Goal: Task Accomplishment & Management: Manage account settings

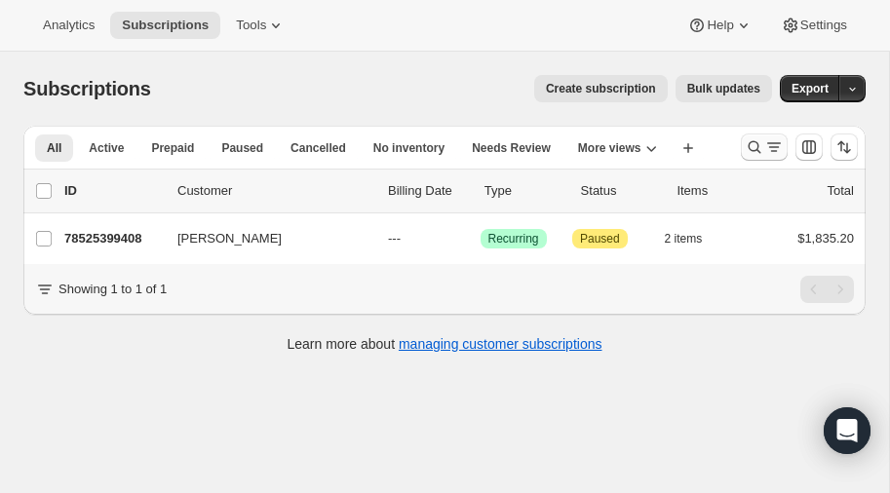
click at [757, 141] on icon "Search and filter results" at bounding box center [755, 148] width 20 height 20
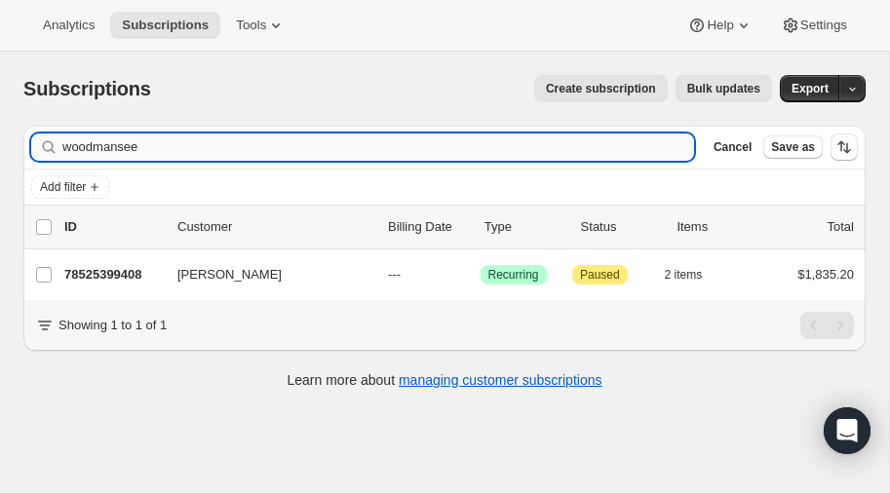
click at [232, 141] on input "woodmansee" at bounding box center [378, 147] width 632 height 27
type input "w"
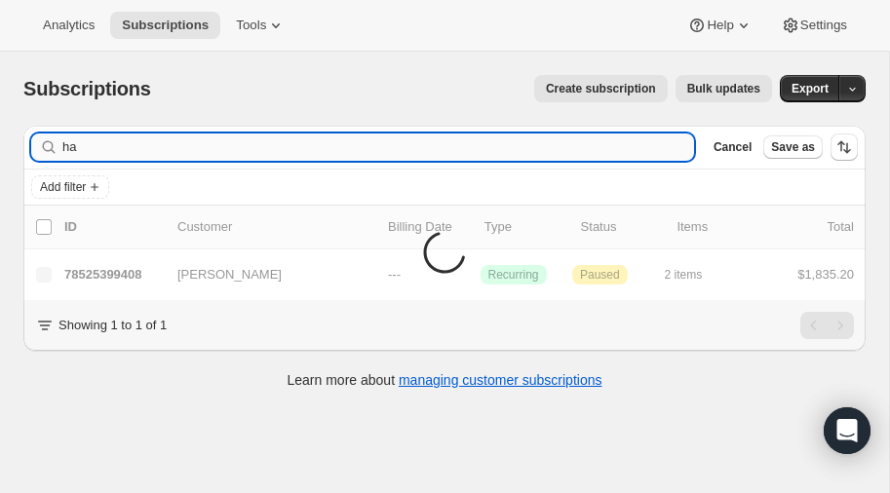
type input "h"
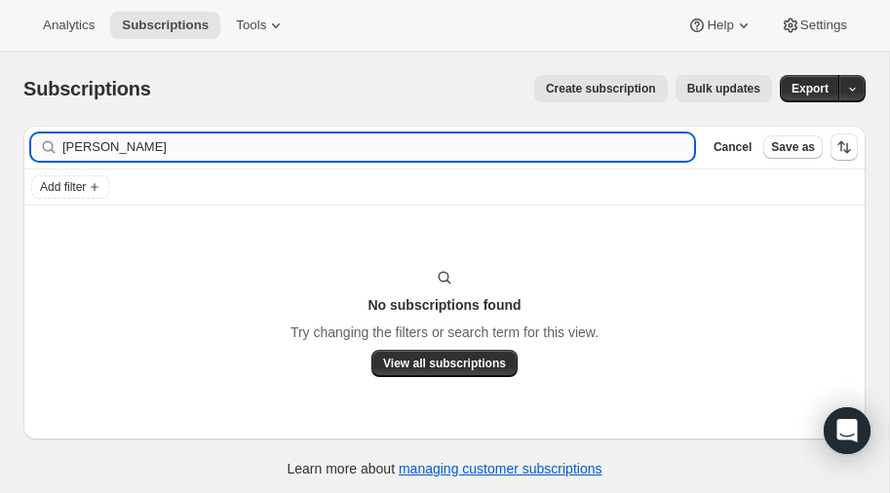
click at [154, 154] on input "[PERSON_NAME]" at bounding box center [378, 147] width 632 height 27
type input "[PERSON_NAME]"
click at [612, 86] on span "Create subscription" at bounding box center [601, 89] width 110 height 16
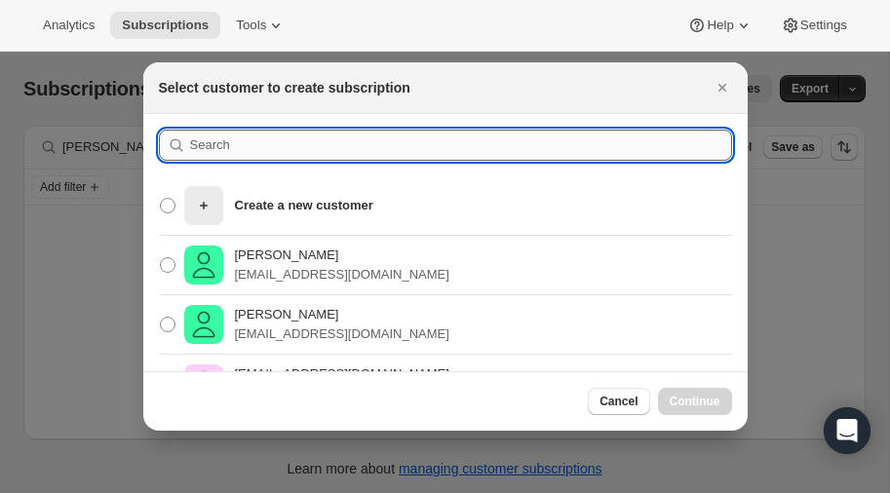
click at [239, 146] on input ":rc:" at bounding box center [461, 145] width 542 height 31
type input "[PERSON_NAME]"
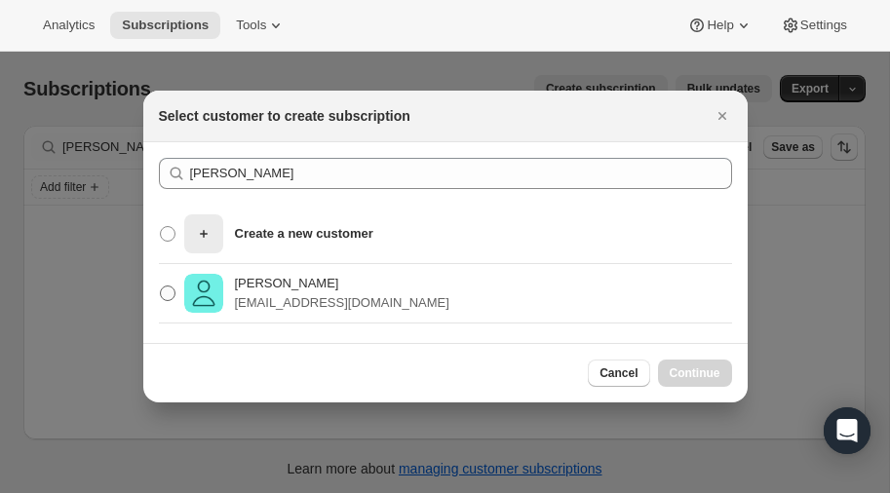
click at [172, 291] on span ":rc:" at bounding box center [168, 294] width 16 height 16
click at [161, 287] on input "Christy Chakos christychakos@gmail.com" at bounding box center [160, 286] width 1 height 1
radio input "true"
click at [702, 369] on span "Continue" at bounding box center [695, 374] width 51 height 16
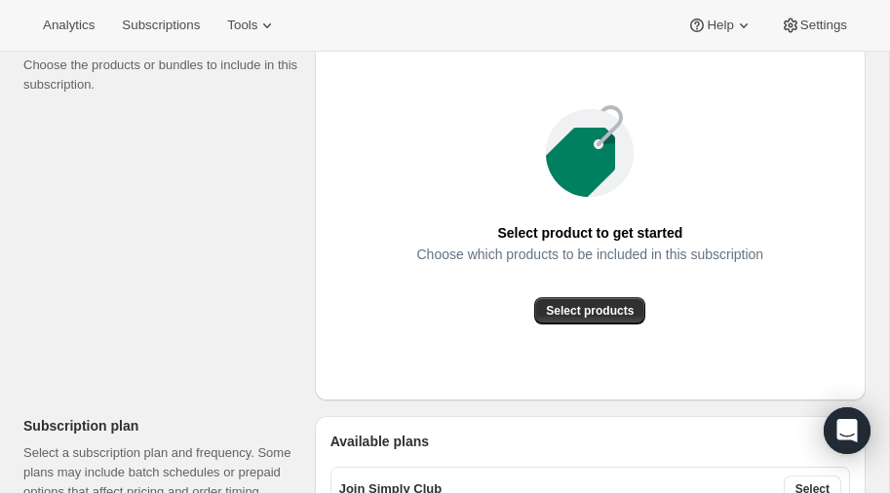
scroll to position [288, 0]
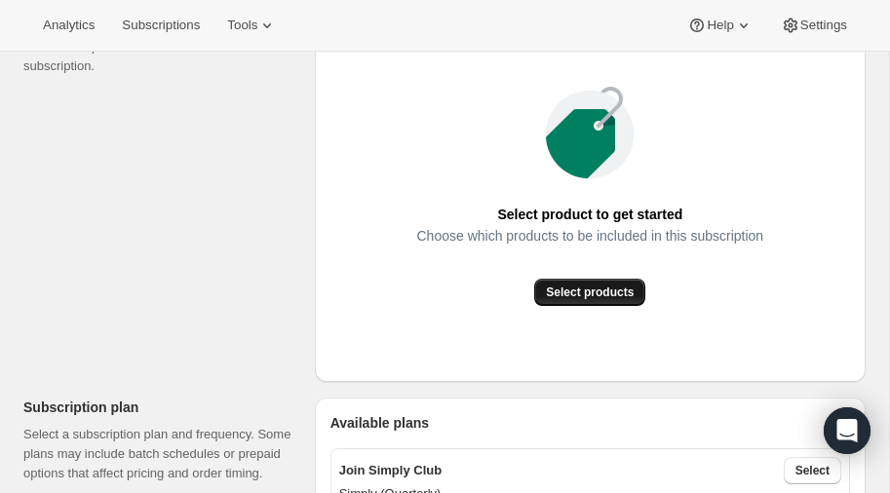
click at [587, 295] on span "Select products" at bounding box center [590, 293] width 88 height 16
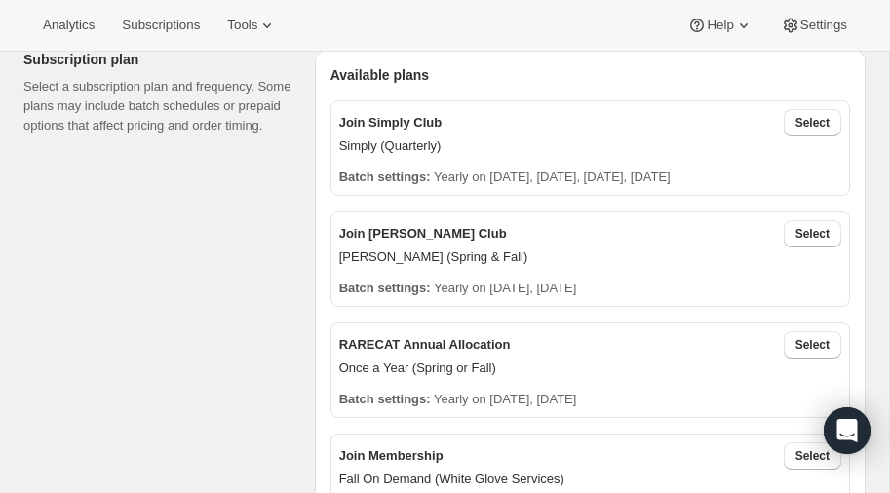
scroll to position [465, 0]
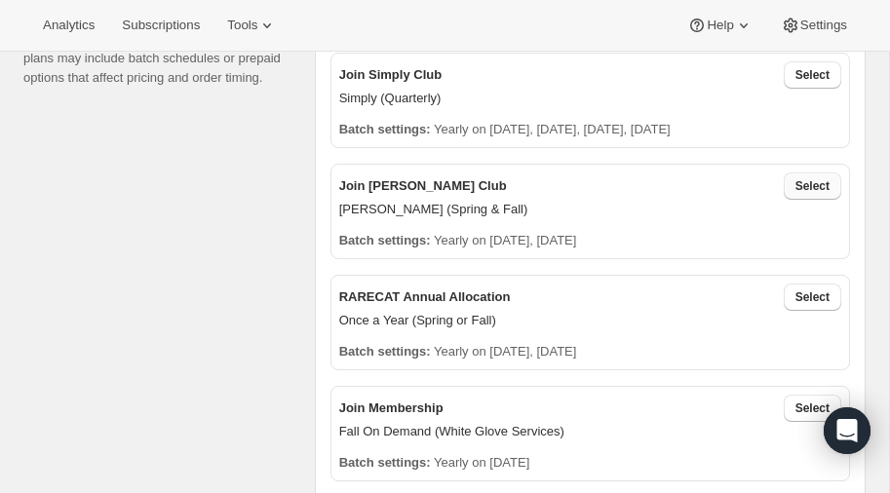
click at [808, 186] on span "Select" at bounding box center [813, 186] width 34 height 16
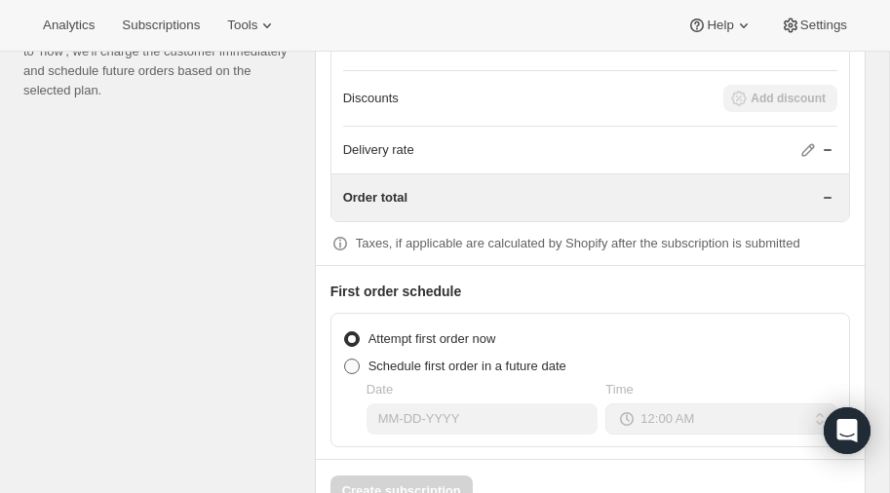
scroll to position [1763, 0]
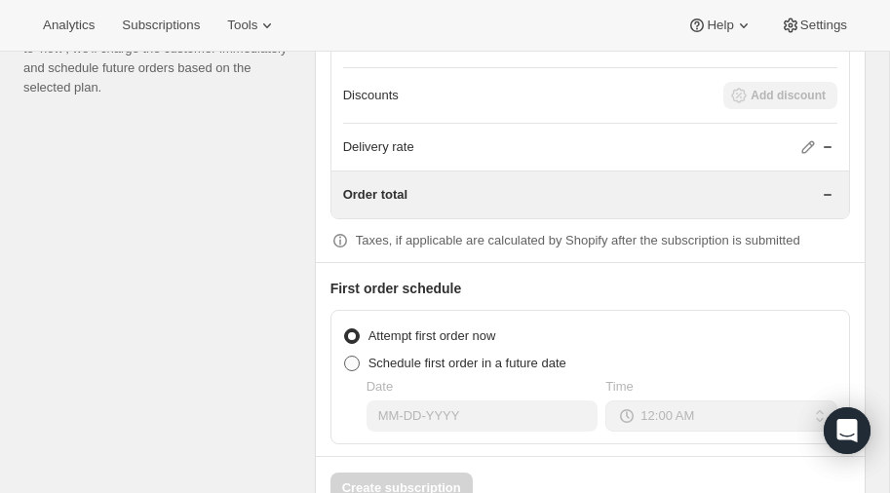
click at [350, 356] on span at bounding box center [352, 364] width 16 height 16
click at [345, 356] on input "Schedule first order in a future date" at bounding box center [344, 356] width 1 height 1
radio input "true"
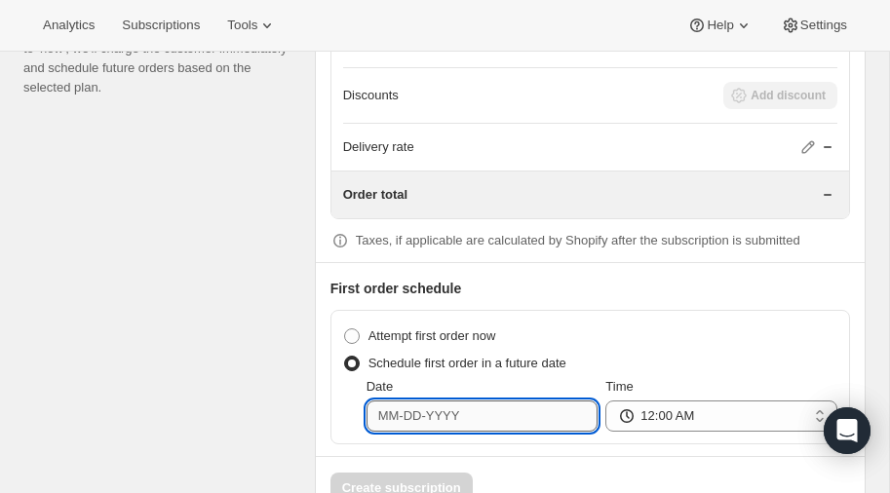
click at [467, 410] on input "Date" at bounding box center [483, 416] width 232 height 31
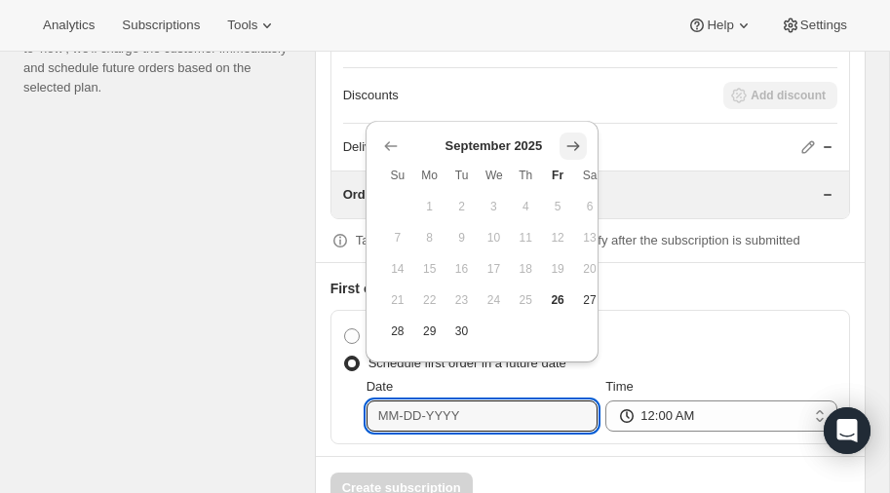
click at [571, 147] on icon "Show next month, October 2025" at bounding box center [574, 147] width 20 height 20
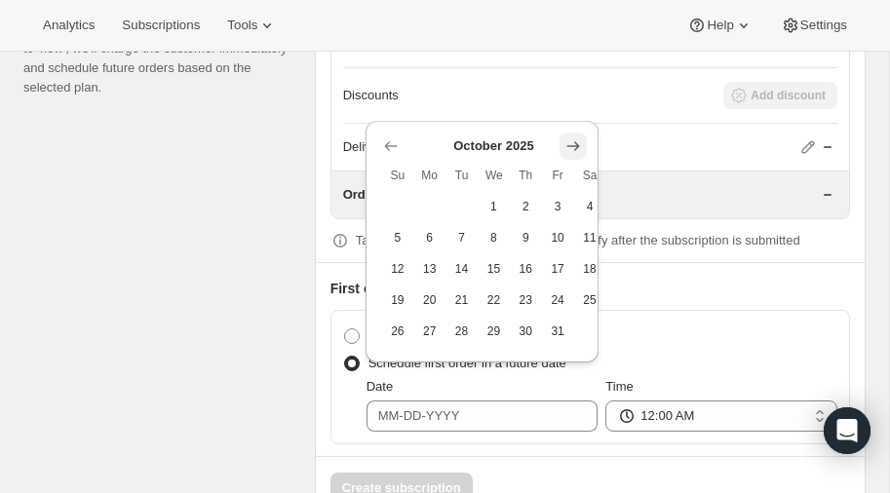
click at [571, 147] on icon "Show next month, November 2025" at bounding box center [574, 147] width 20 height 20
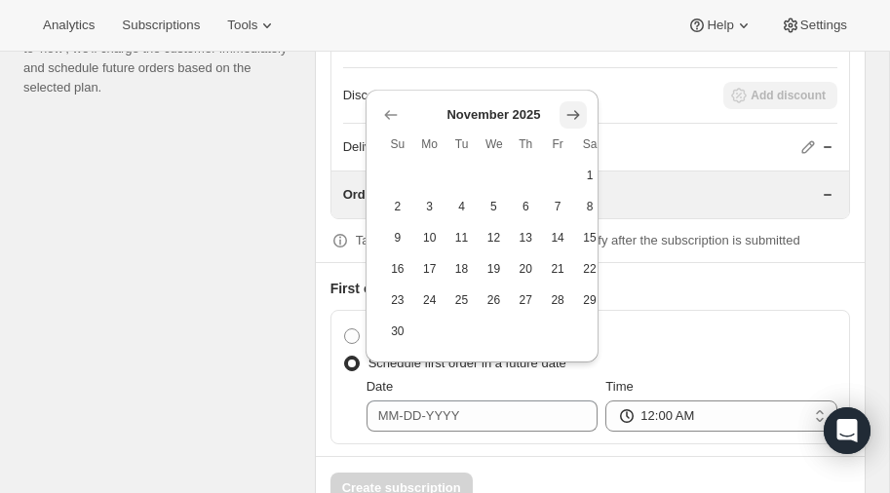
click at [574, 115] on icon "Show next month, December 2025" at bounding box center [574, 115] width 20 height 20
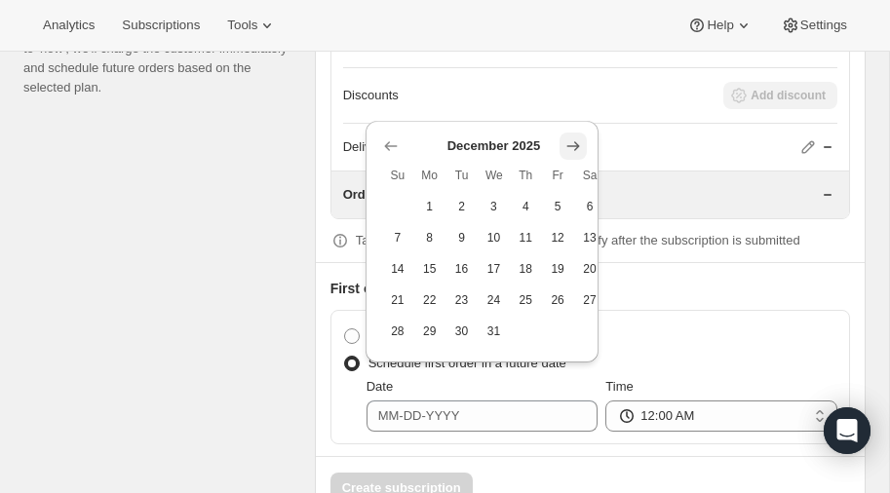
click at [574, 124] on div "Delivery rate" at bounding box center [590, 147] width 494 height 47
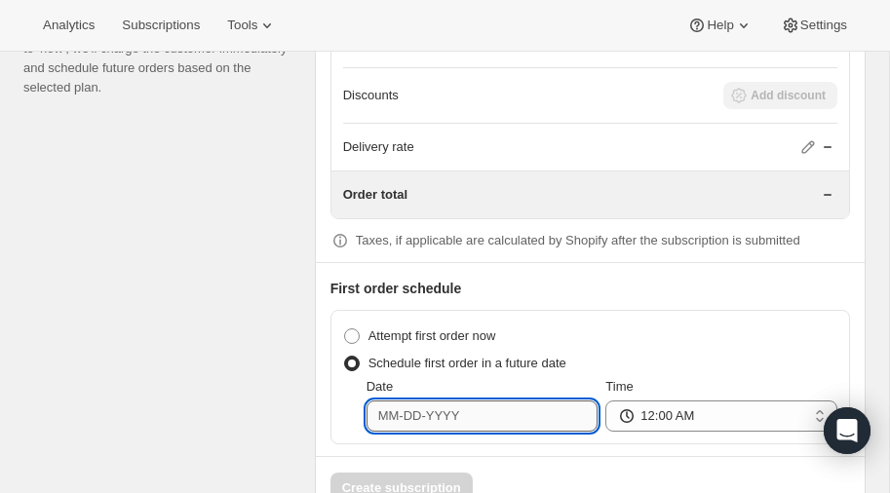
click at [482, 408] on input "Date" at bounding box center [483, 416] width 232 height 31
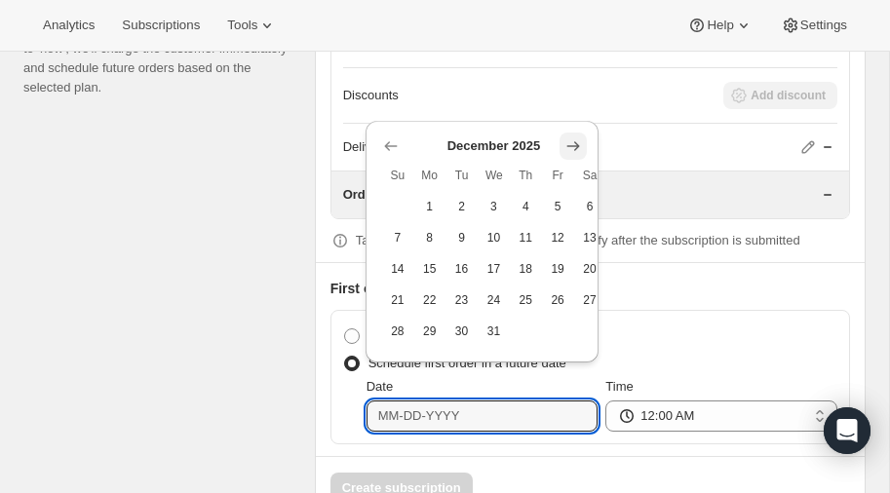
click at [572, 144] on icon "Show next month, January 2026" at bounding box center [574, 147] width 20 height 20
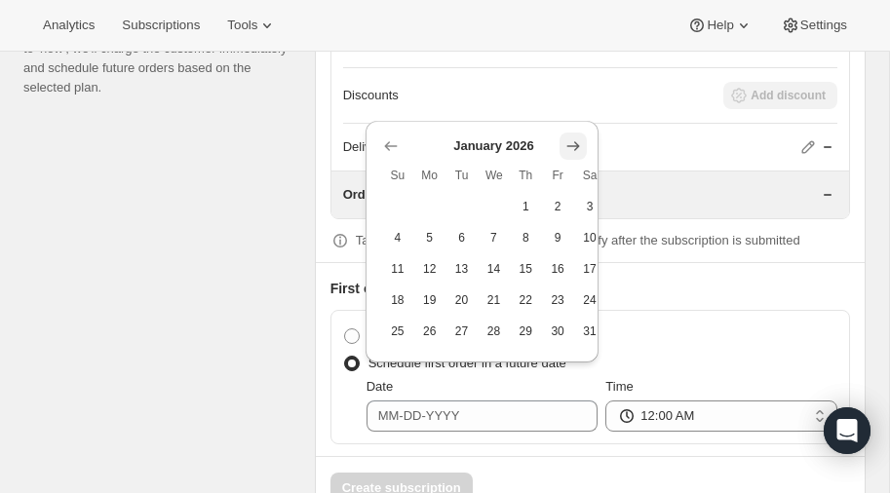
click at [572, 146] on icon "Show next month, February 2026" at bounding box center [573, 146] width 13 height 10
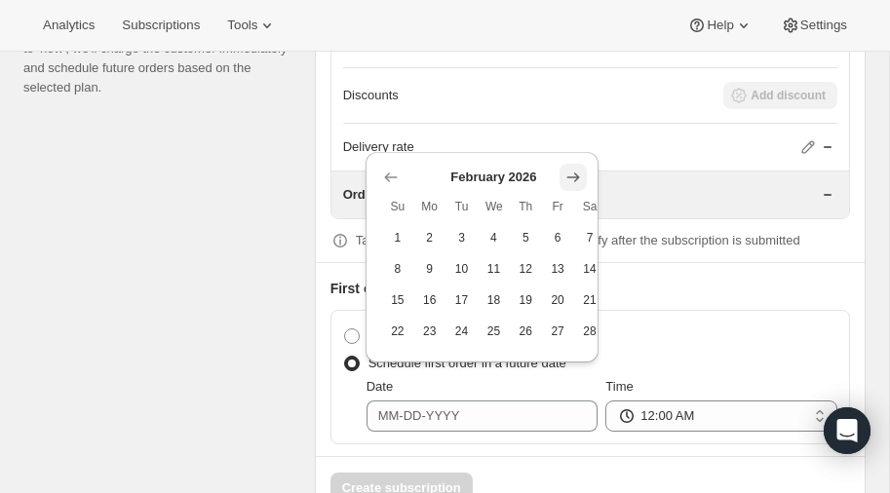
click at [573, 168] on icon "Show next month, March 2026" at bounding box center [574, 178] width 20 height 20
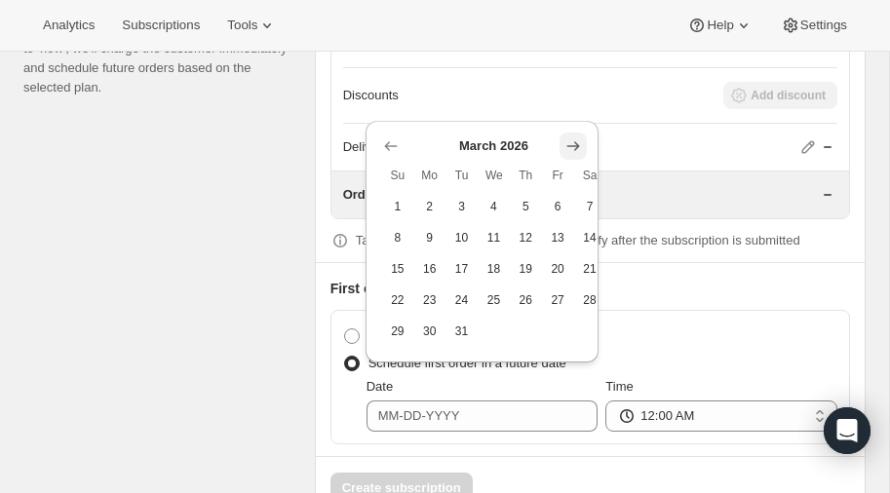
click at [573, 141] on icon "Show next month, April 2026" at bounding box center [574, 147] width 20 height 20
click at [572, 141] on icon "Show next month, May 2026" at bounding box center [574, 147] width 20 height 20
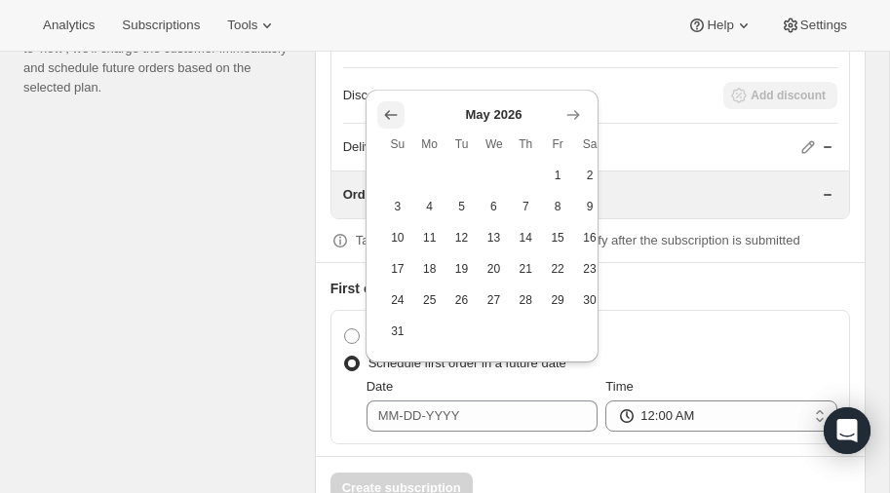
click at [389, 112] on icon "Show previous month, April 2026" at bounding box center [391, 115] width 13 height 10
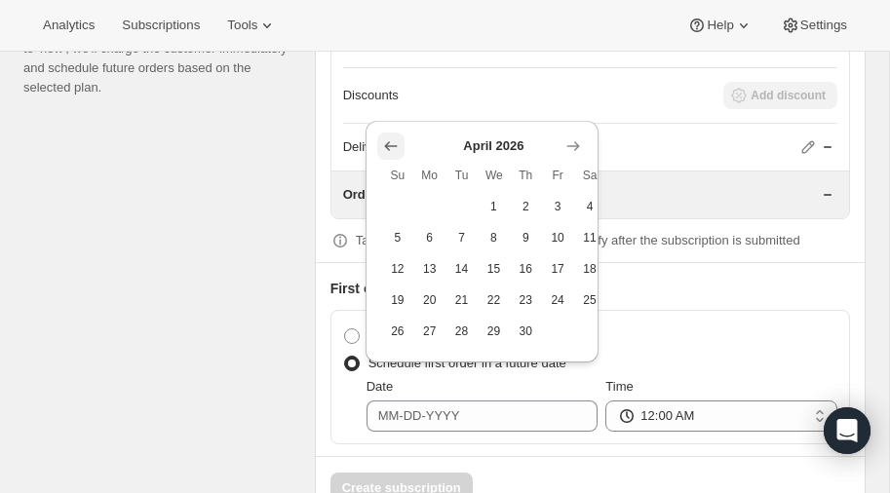
click at [387, 140] on icon "Show previous month, March 2026" at bounding box center [391, 147] width 20 height 20
click at [563, 271] on span "20" at bounding box center [558, 269] width 17 height 16
type input "03-20-2026"
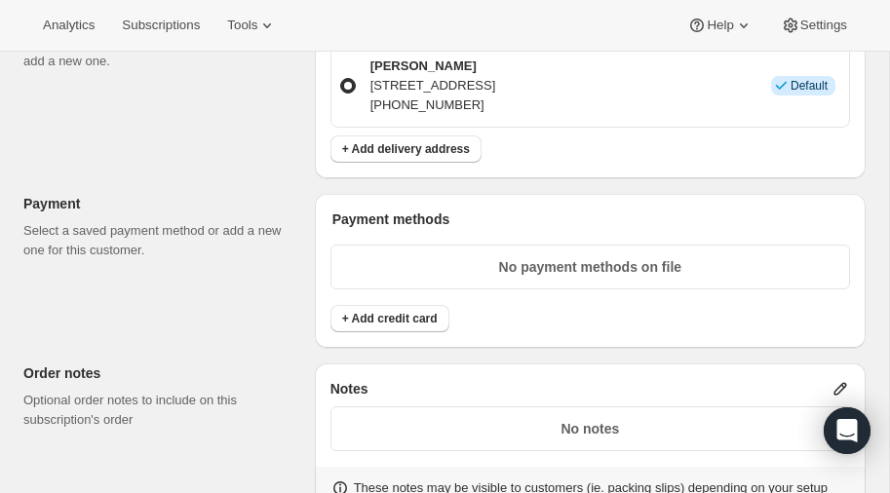
scroll to position [1201, 0]
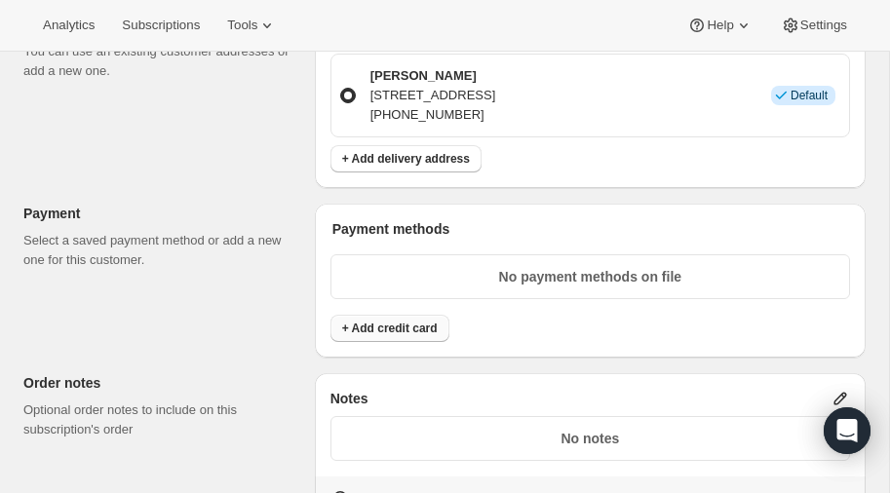
click at [414, 325] on span "+ Add credit card" at bounding box center [390, 329] width 96 height 16
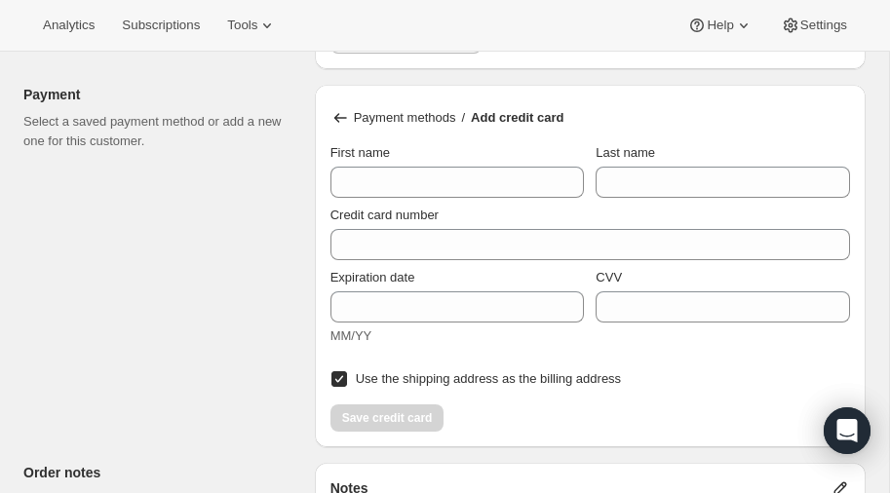
scroll to position [1318, 0]
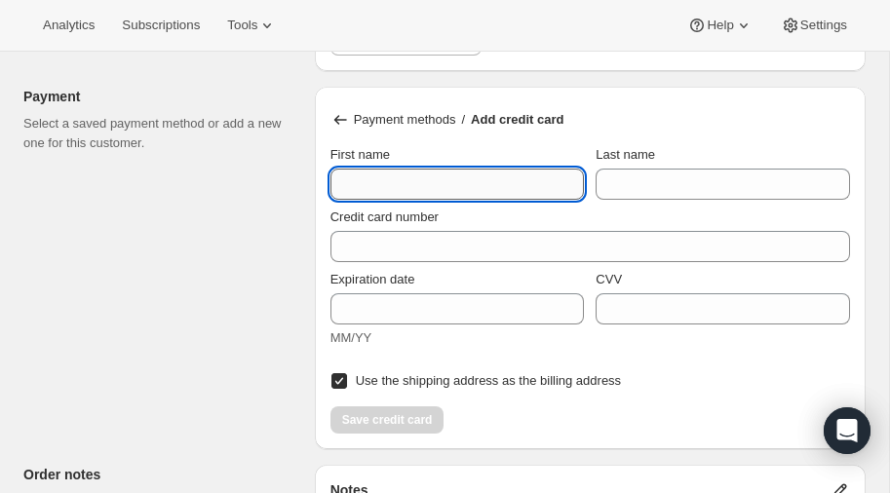
click at [398, 173] on input "First name" at bounding box center [458, 184] width 255 height 31
type input "Christy"
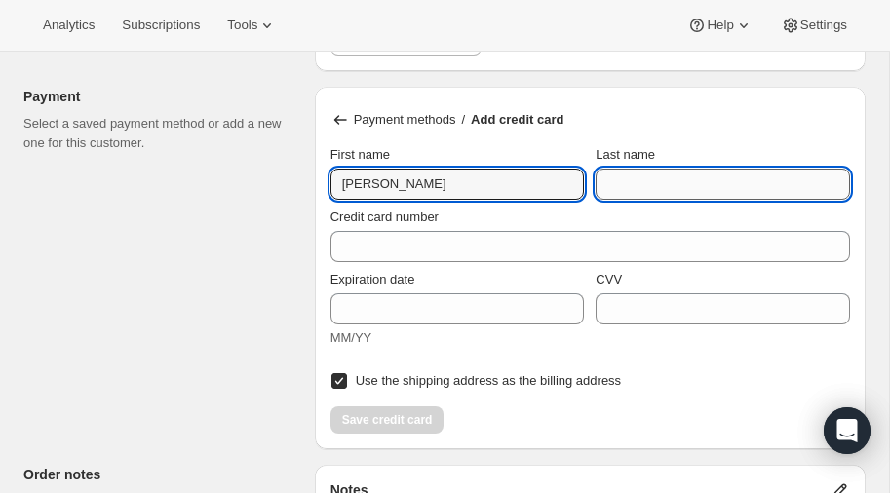
click at [717, 181] on input "Last name" at bounding box center [723, 184] width 255 height 31
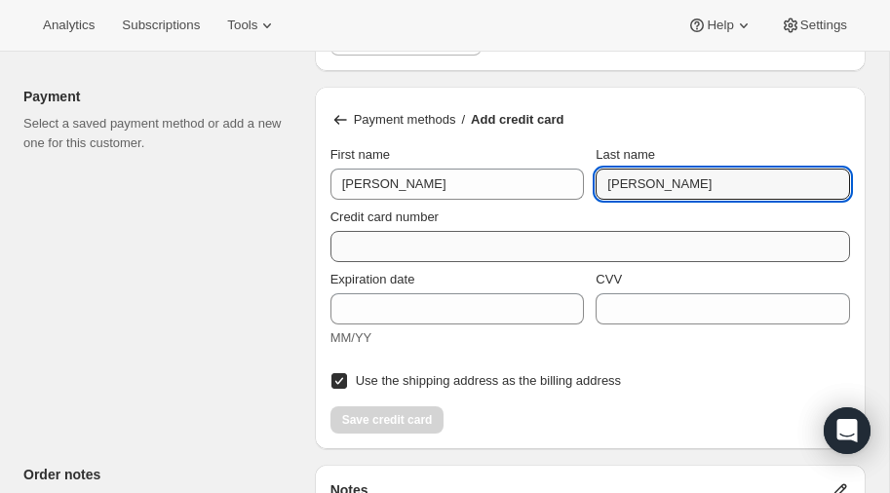
type input "Chakos"
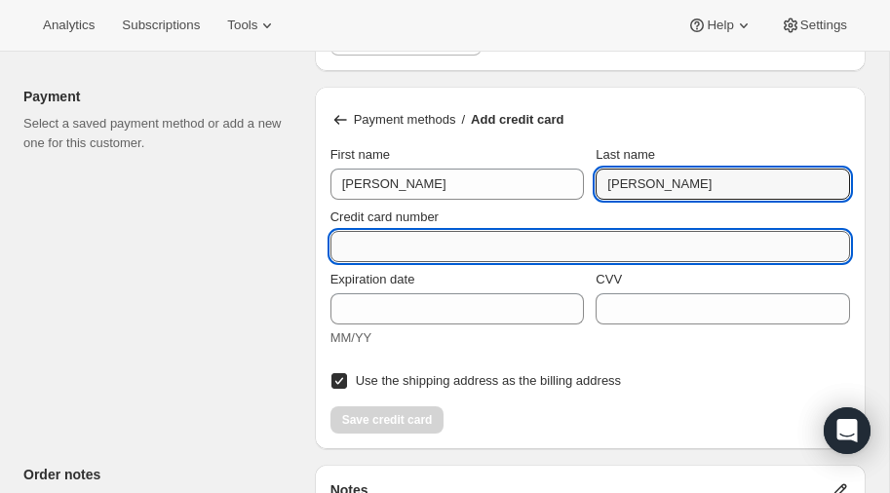
click at [497, 245] on input "Credit card number" at bounding box center [583, 246] width 504 height 31
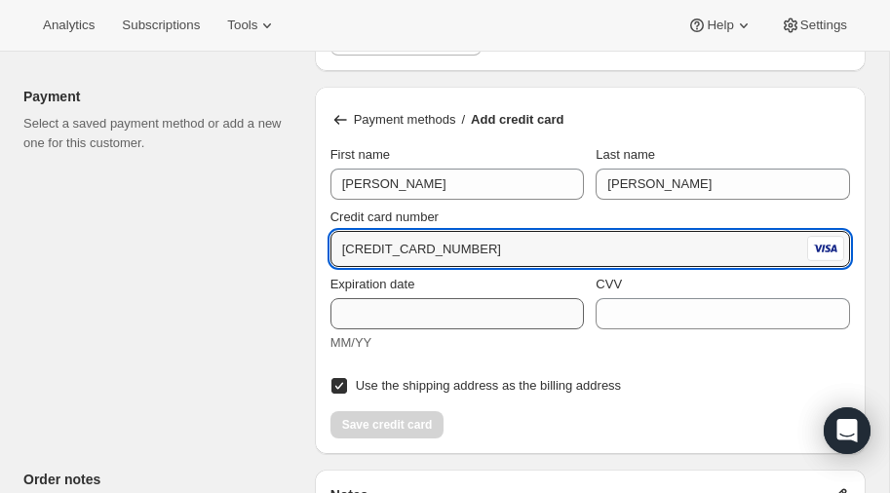
type input "4100 3907 2238 6915"
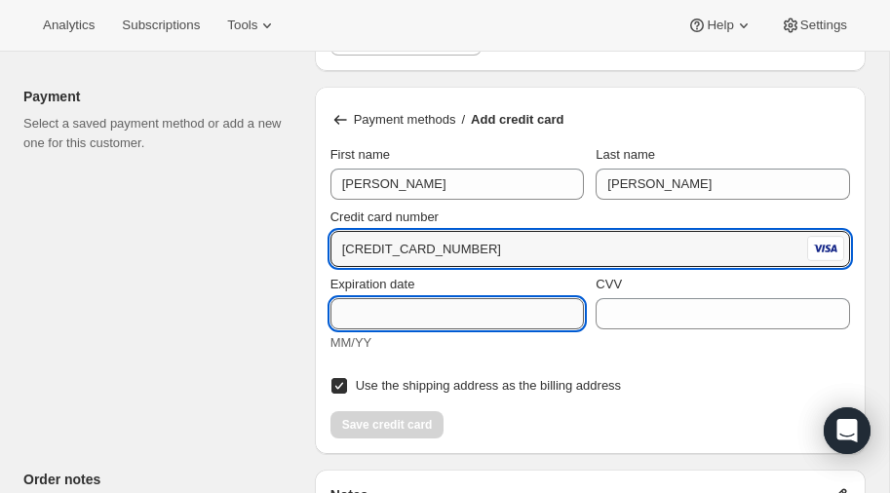
click at [438, 309] on input "Expiration date" at bounding box center [458, 313] width 255 height 31
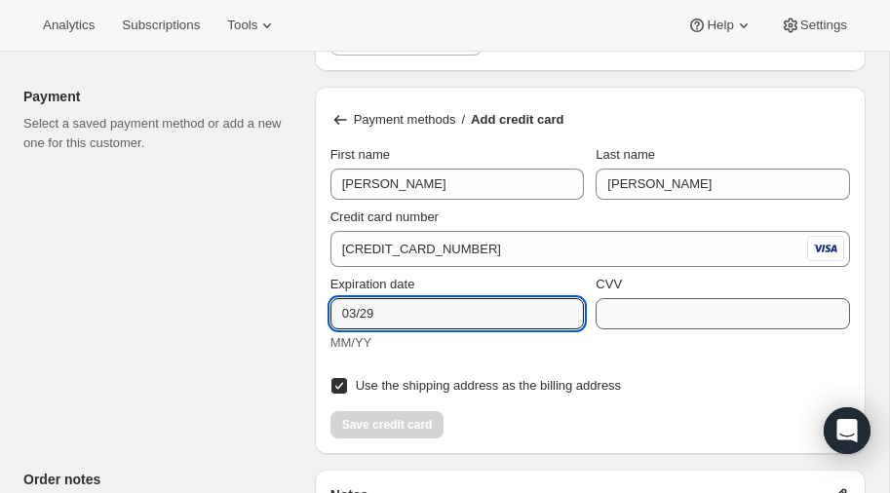
type input "03/29"
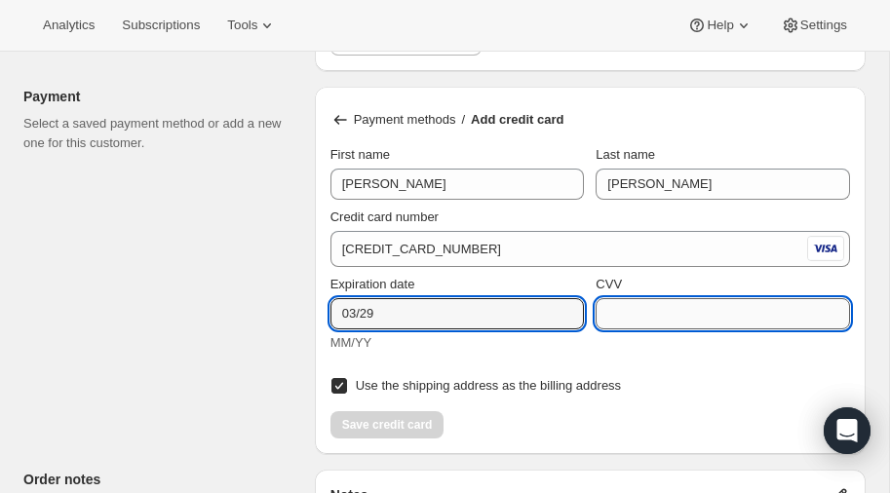
click at [677, 312] on input "CVV" at bounding box center [723, 313] width 255 height 31
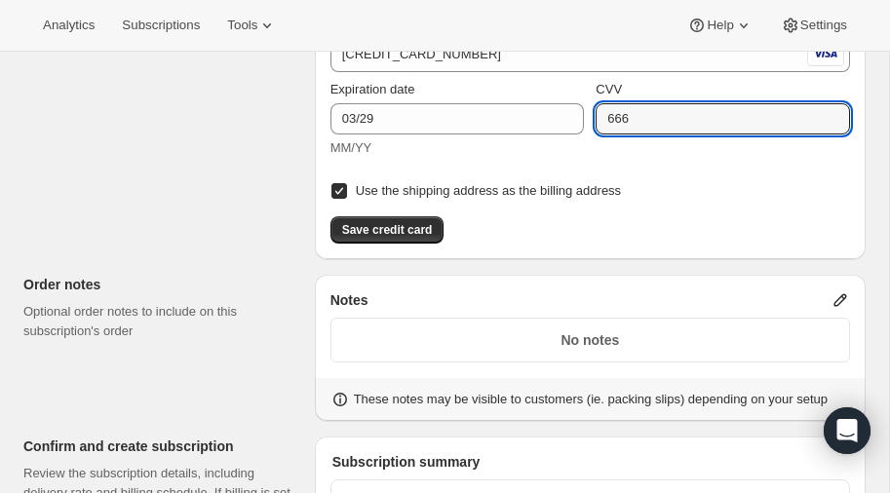
scroll to position [1519, 0]
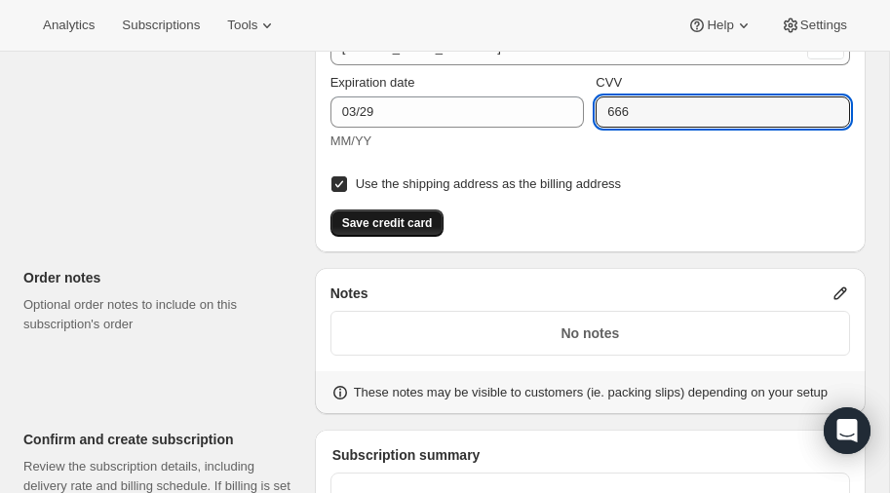
type input "666"
click at [363, 224] on span "Save credit card" at bounding box center [387, 224] width 91 height 16
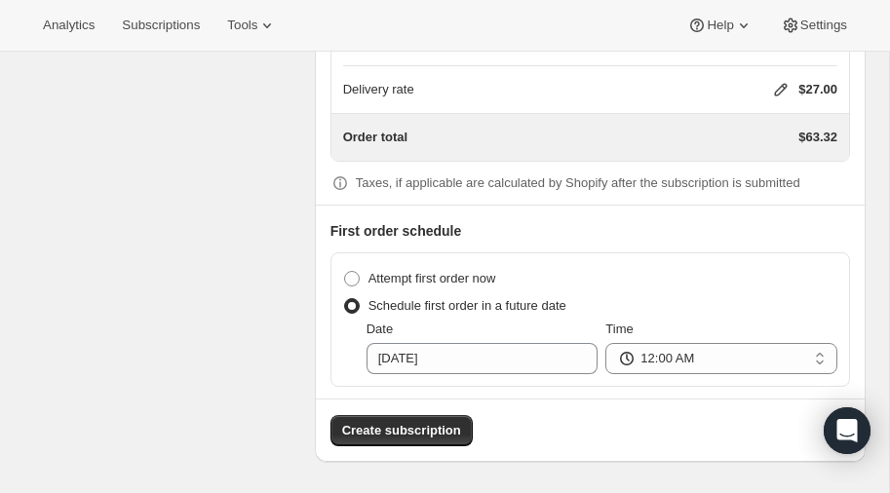
scroll to position [1824, 0]
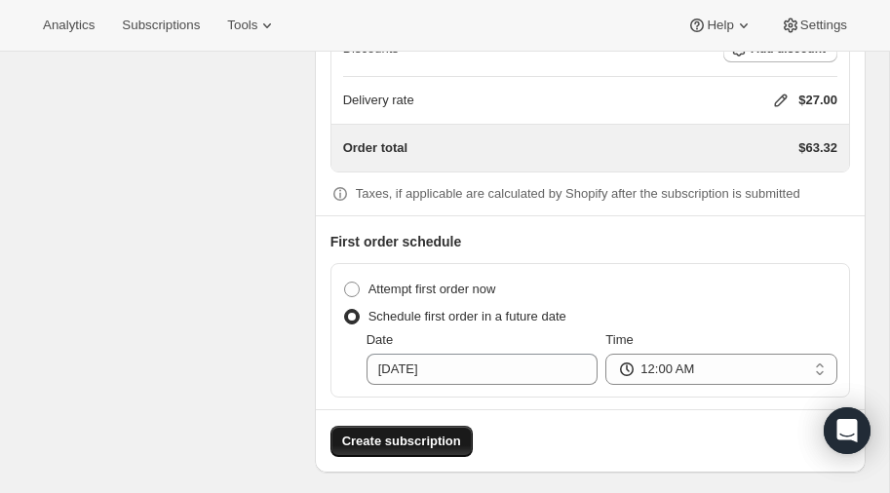
click at [396, 432] on span "Create subscription" at bounding box center [401, 442] width 119 height 20
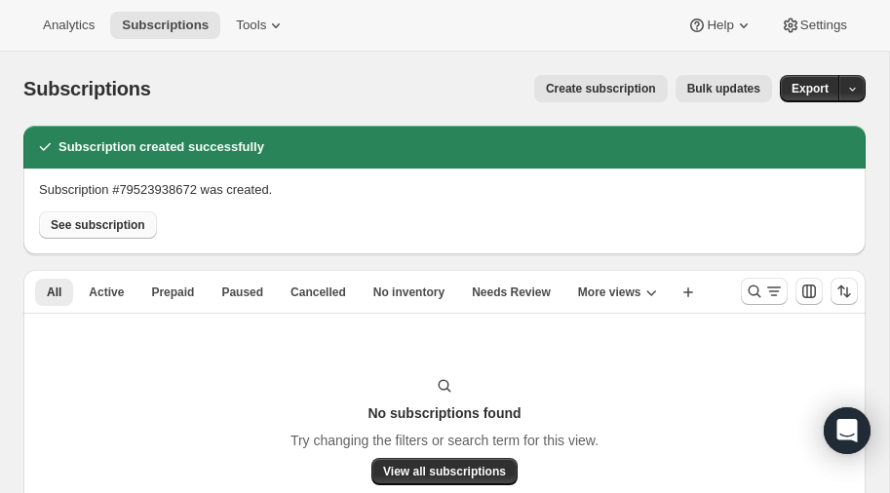
click at [114, 229] on span "See subscription" at bounding box center [98, 225] width 95 height 16
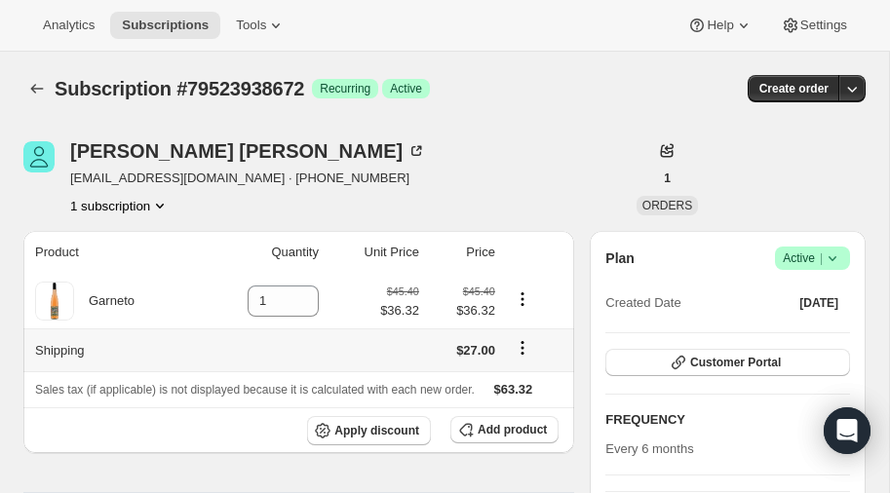
click at [522, 346] on icon "Shipping actions" at bounding box center [523, 348] width 20 height 20
click at [368, 344] on td at bounding box center [375, 350] width 100 height 43
click at [502, 422] on span "Add product" at bounding box center [512, 430] width 69 height 16
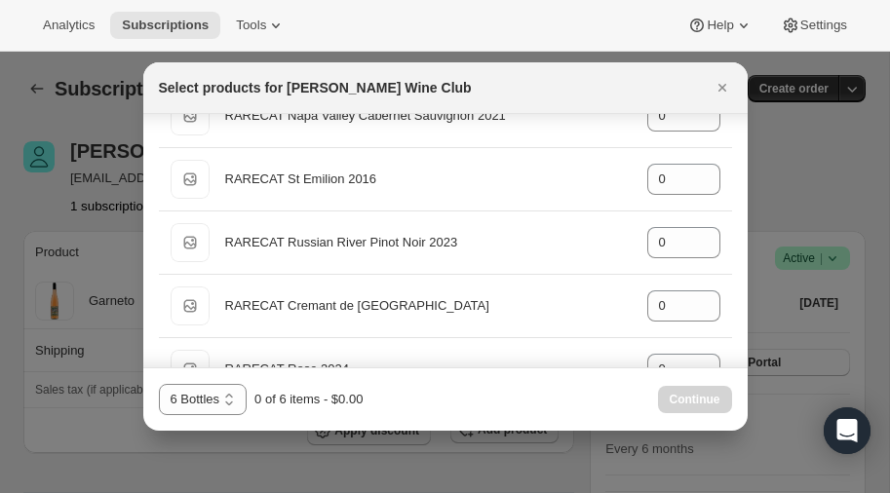
scroll to position [335, 0]
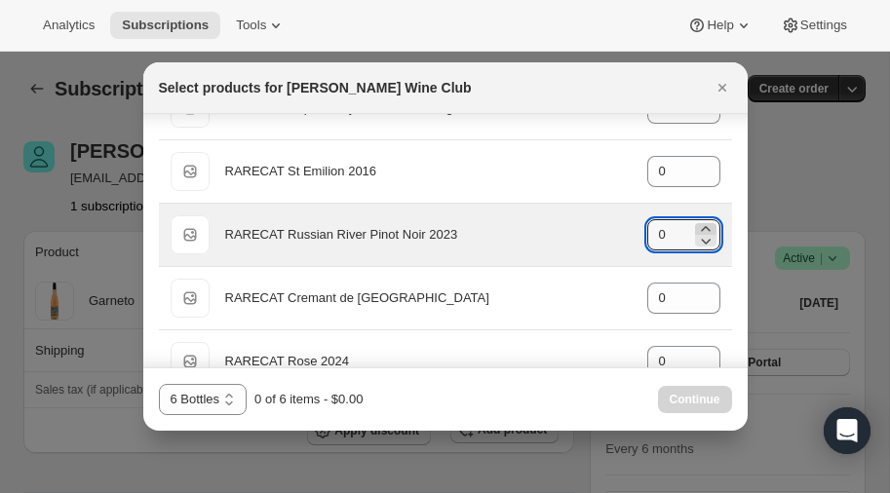
click at [704, 226] on icon ":rft:" at bounding box center [705, 228] width 9 height 5
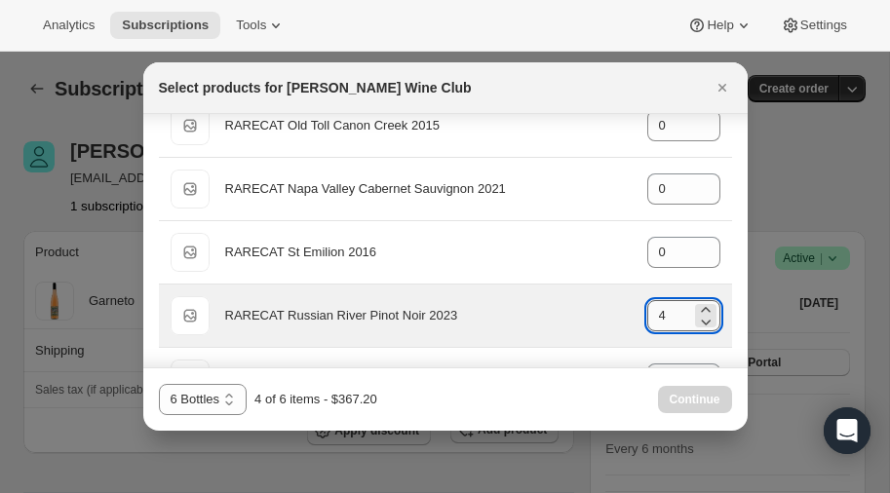
scroll to position [258, 0]
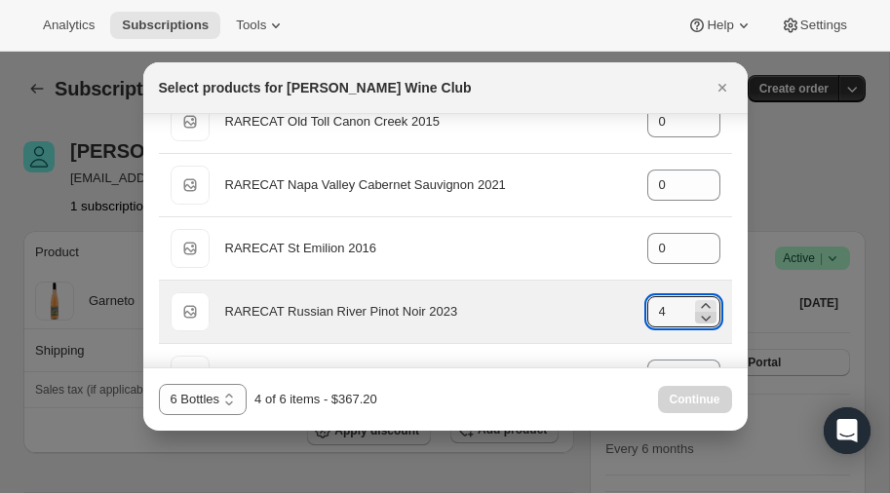
click at [703, 318] on icon ":rft:" at bounding box center [706, 318] width 20 height 20
type input "0"
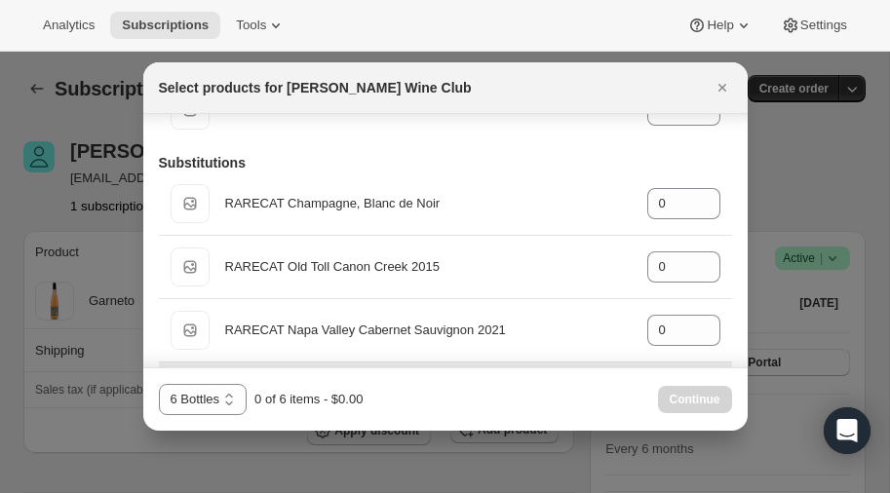
scroll to position [0, 0]
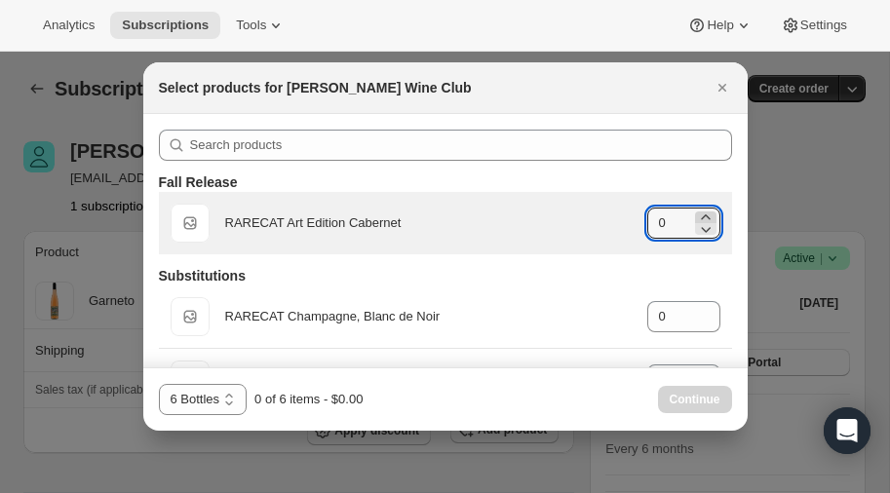
click at [707, 215] on icon ":rft:" at bounding box center [706, 218] width 20 height 20
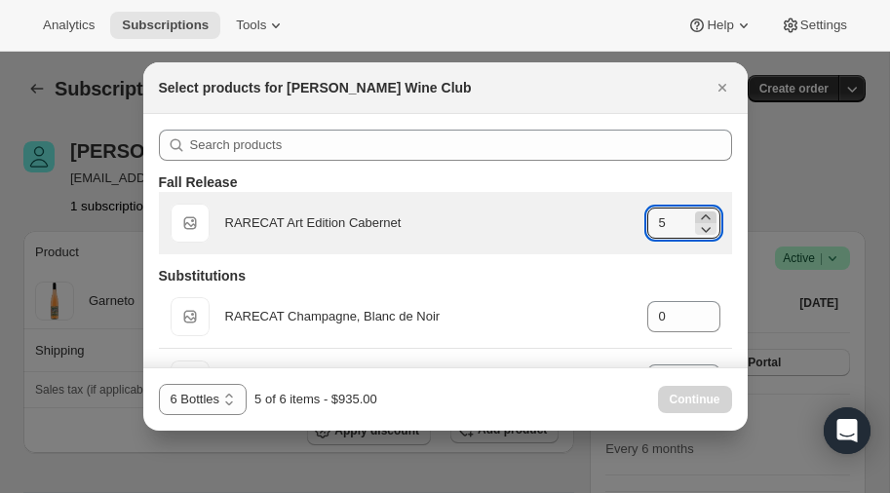
click at [707, 215] on icon ":rft:" at bounding box center [706, 218] width 20 height 20
type input "6"
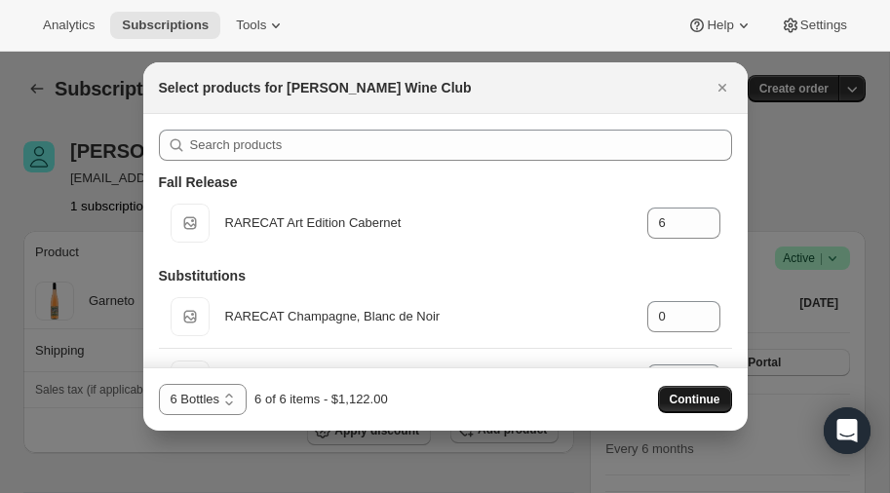
click at [687, 399] on span "Continue" at bounding box center [695, 400] width 51 height 16
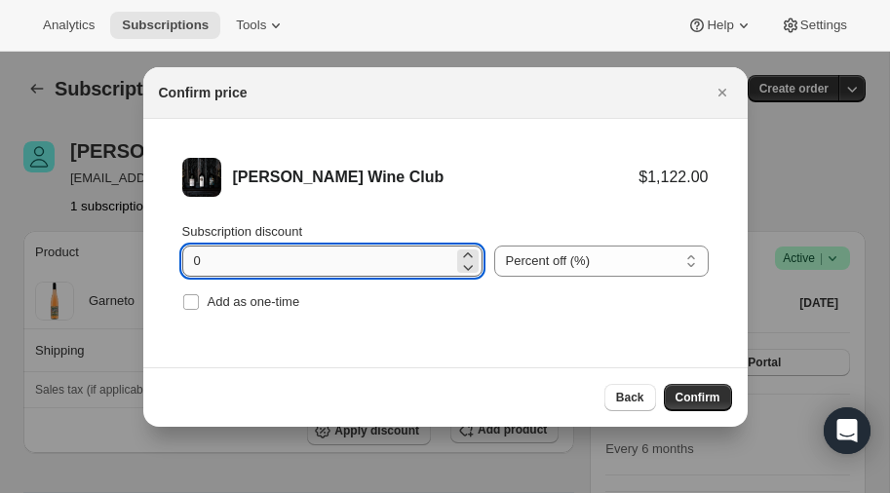
click at [227, 259] on input "0" at bounding box center [317, 261] width 271 height 31
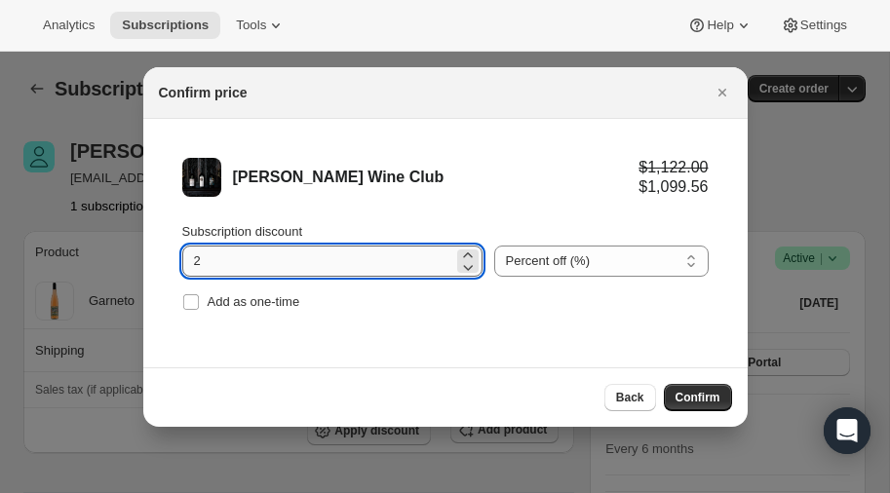
type input "20"
click at [702, 395] on span "Confirm" at bounding box center [698, 398] width 45 height 16
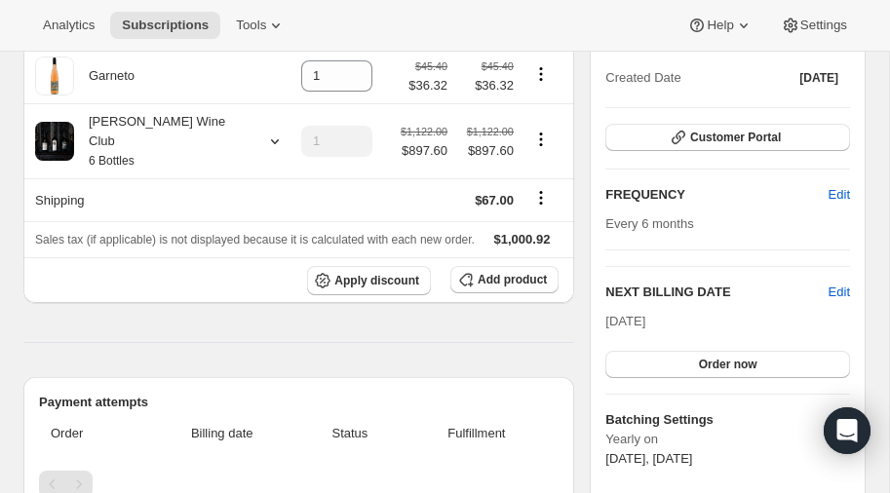
scroll to position [228, 0]
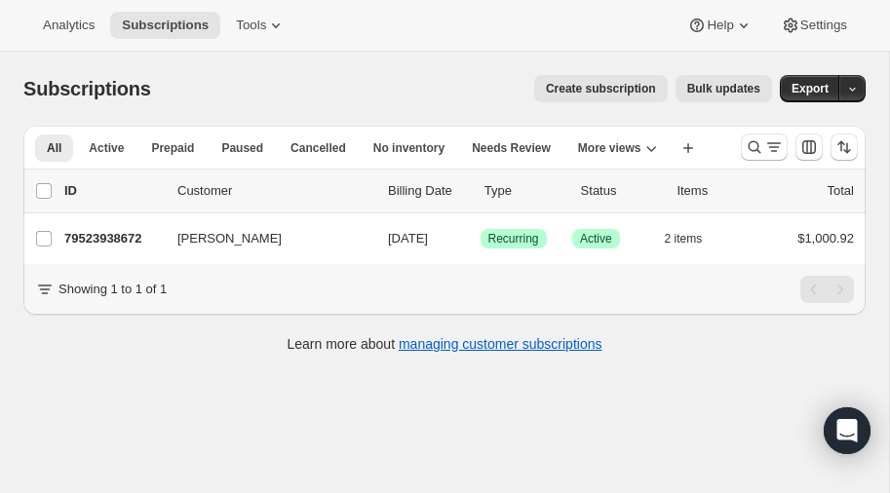
click at [632, 86] on span "Create subscription" at bounding box center [601, 89] width 110 height 16
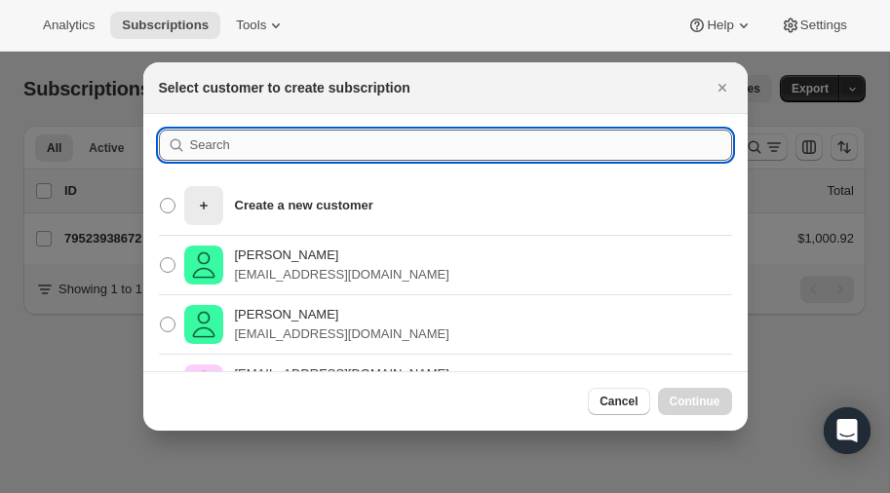
click at [272, 138] on input ":rc:" at bounding box center [461, 145] width 542 height 31
type input "tyler"
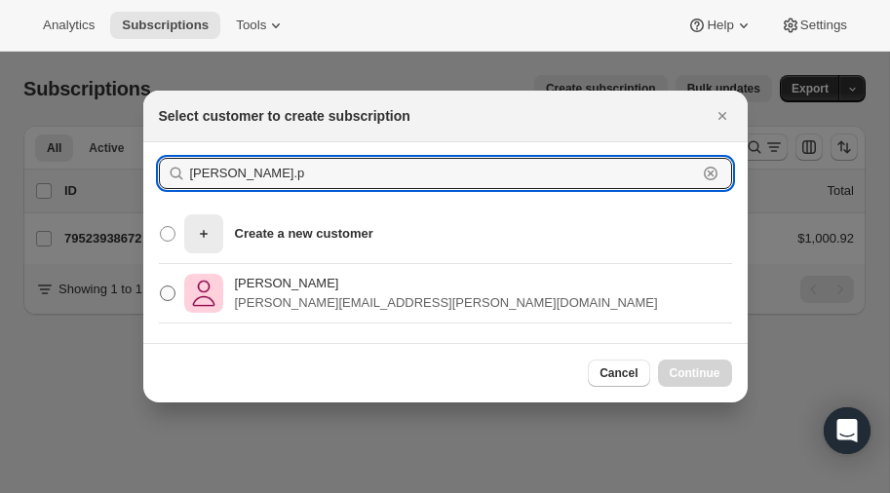
type input "Tyler.p"
click at [169, 293] on span ":rc:" at bounding box center [168, 294] width 16 height 16
click at [161, 287] on input "Tyler Rasmussen tyler.p.rasmussen@gmail.com" at bounding box center [160, 286] width 1 height 1
radio input "true"
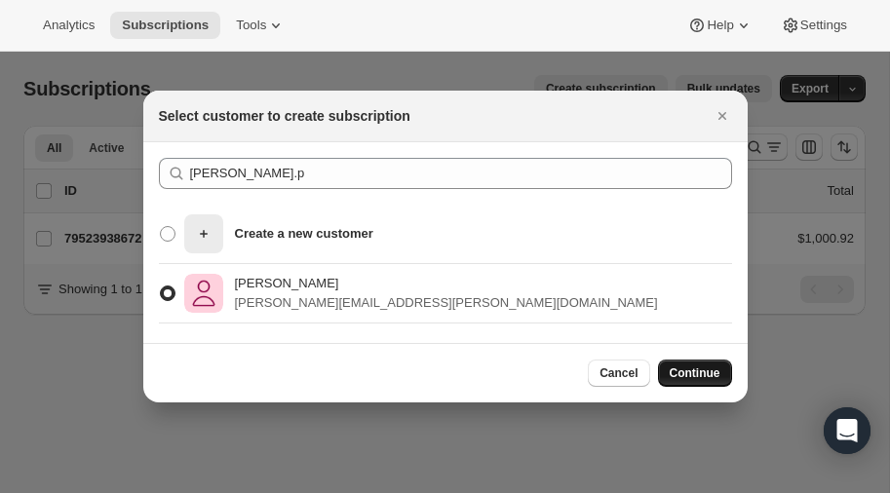
click at [704, 374] on span "Continue" at bounding box center [695, 374] width 51 height 16
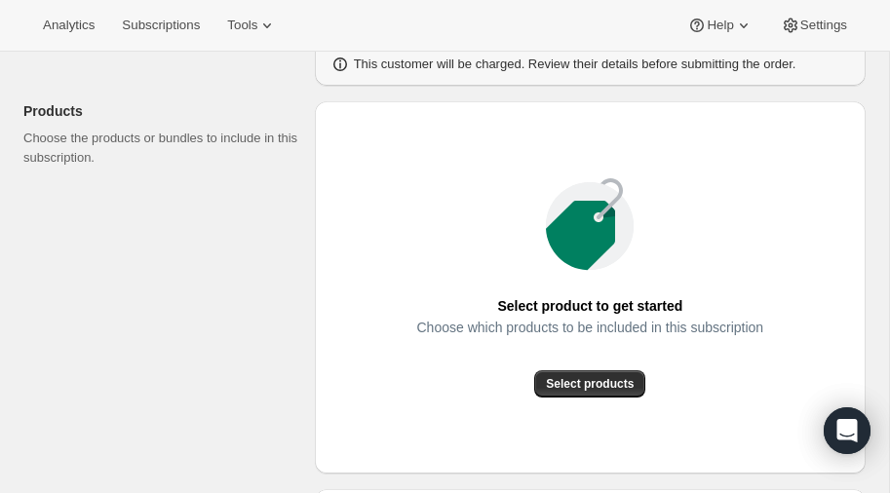
scroll to position [200, 0]
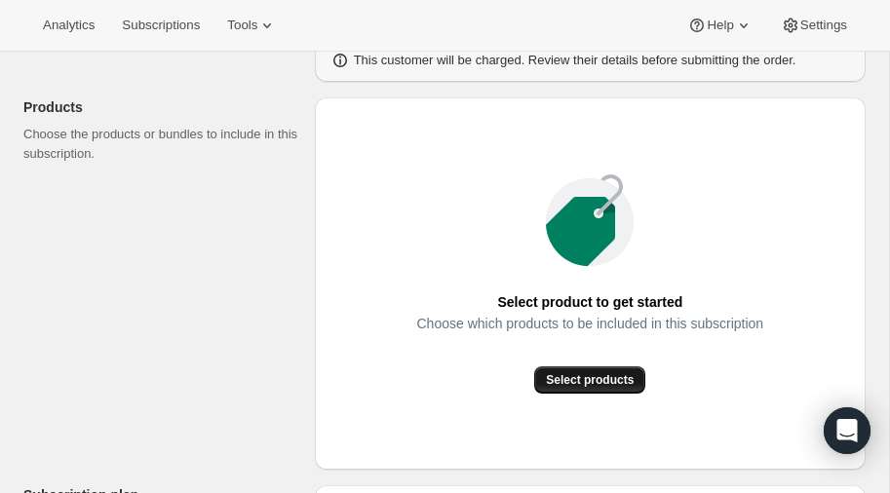
click at [569, 378] on span "Select products" at bounding box center [590, 381] width 88 height 16
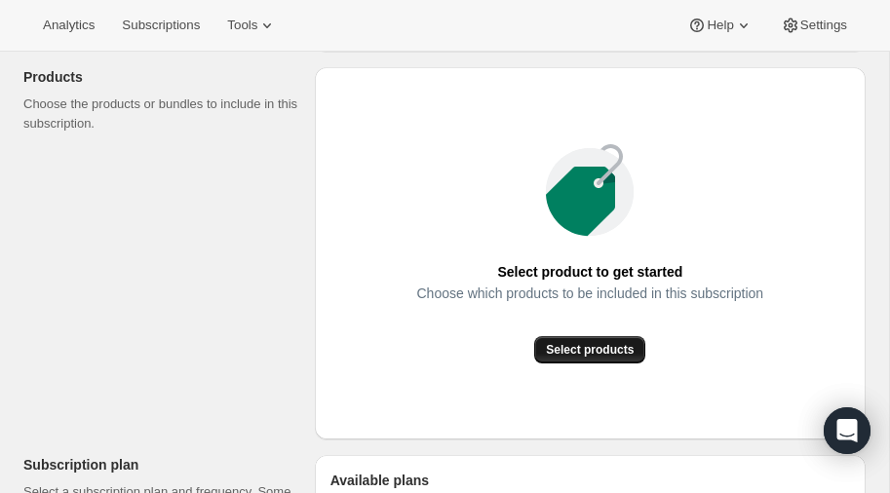
click at [597, 349] on span "Select products" at bounding box center [590, 350] width 88 height 16
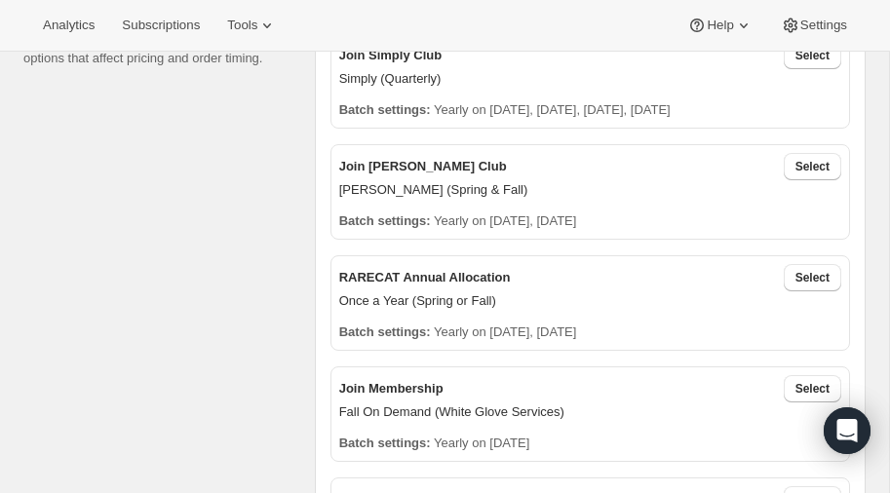
scroll to position [488, 0]
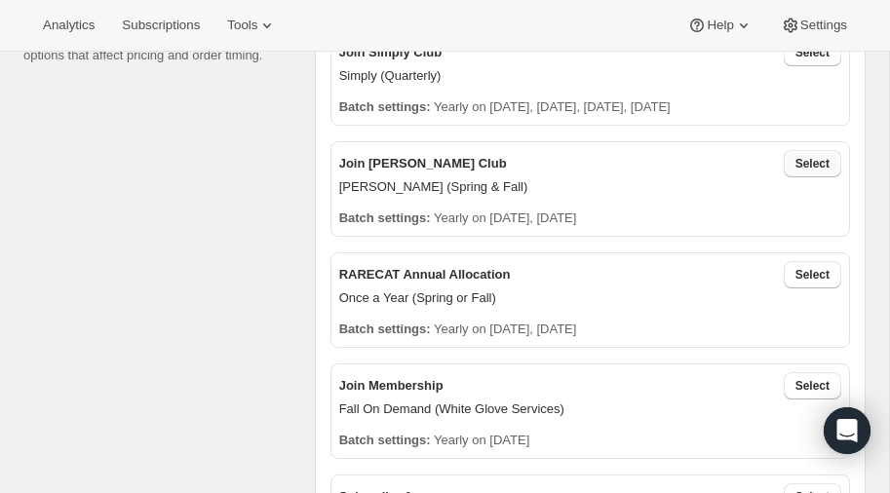
click at [807, 158] on span "Select" at bounding box center [813, 164] width 34 height 16
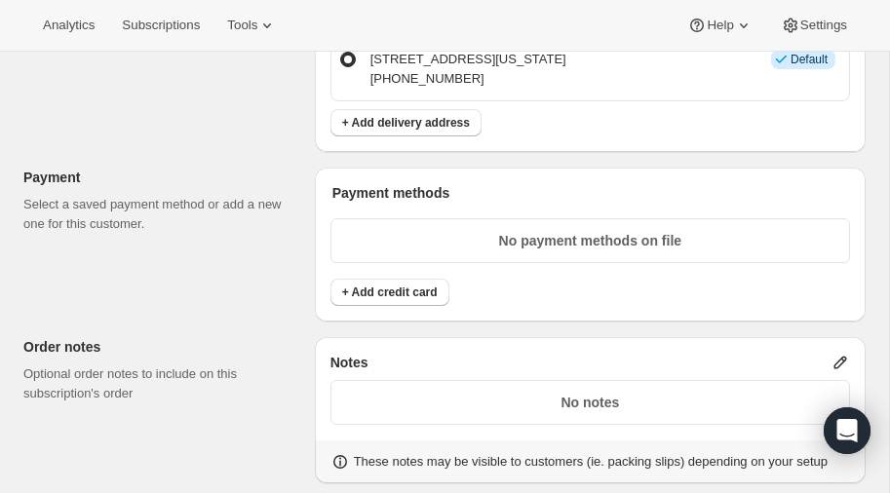
scroll to position [1237, 0]
click at [386, 285] on span "+ Add credit card" at bounding box center [390, 293] width 96 height 16
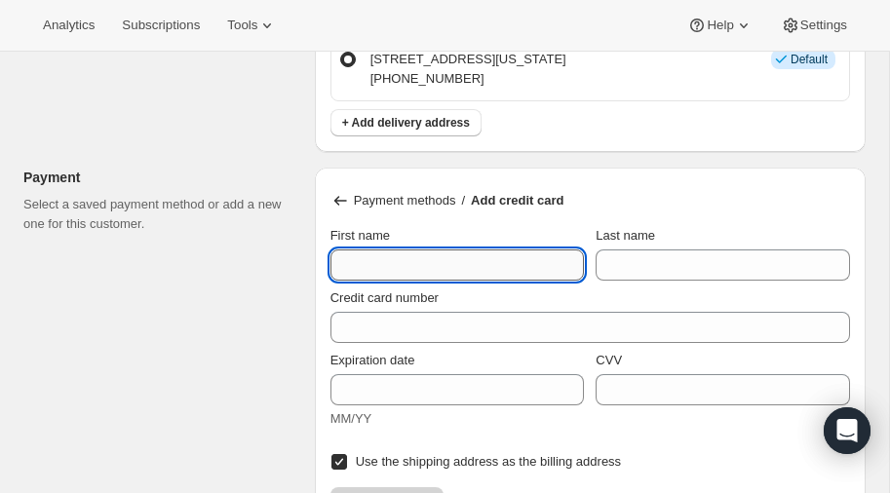
click at [381, 257] on input "First name" at bounding box center [458, 265] width 255 height 31
type input "[PERSON_NAME]"
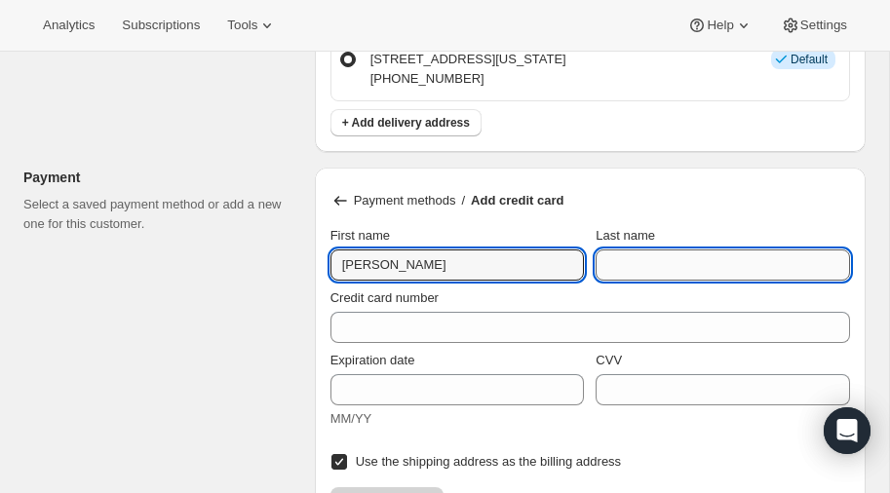
click at [624, 264] on input "Last name" at bounding box center [723, 265] width 255 height 31
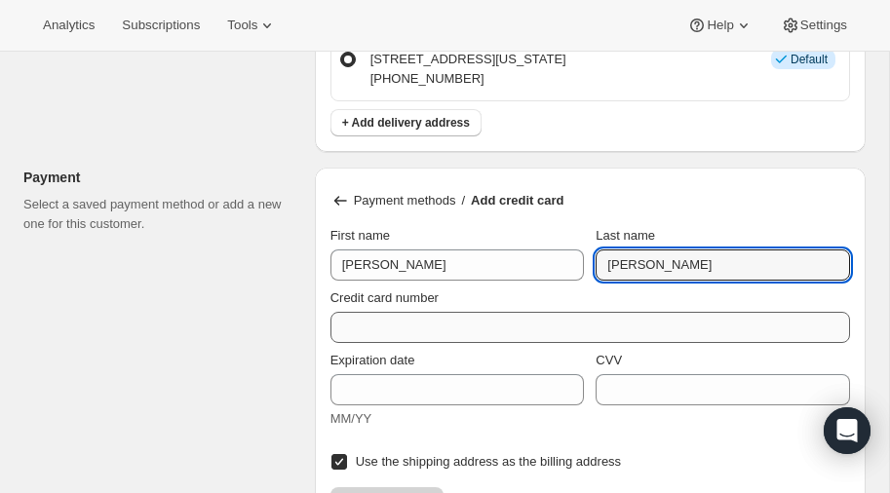
type input "[PERSON_NAME]"
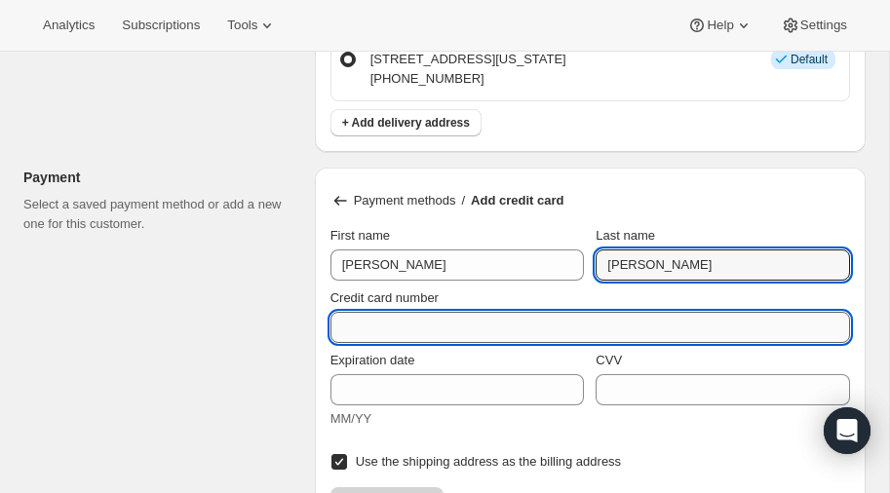
click at [484, 312] on input "Credit card number" at bounding box center [583, 327] width 504 height 31
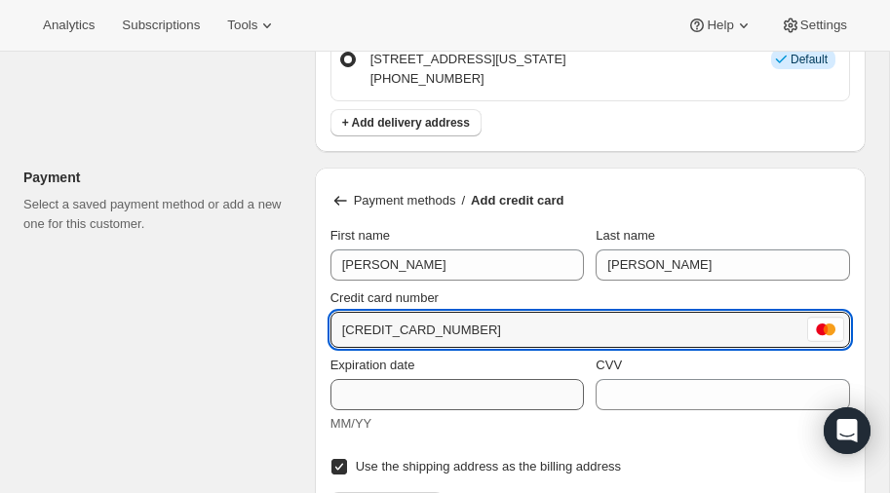
type input "5156 7694 3257 7790"
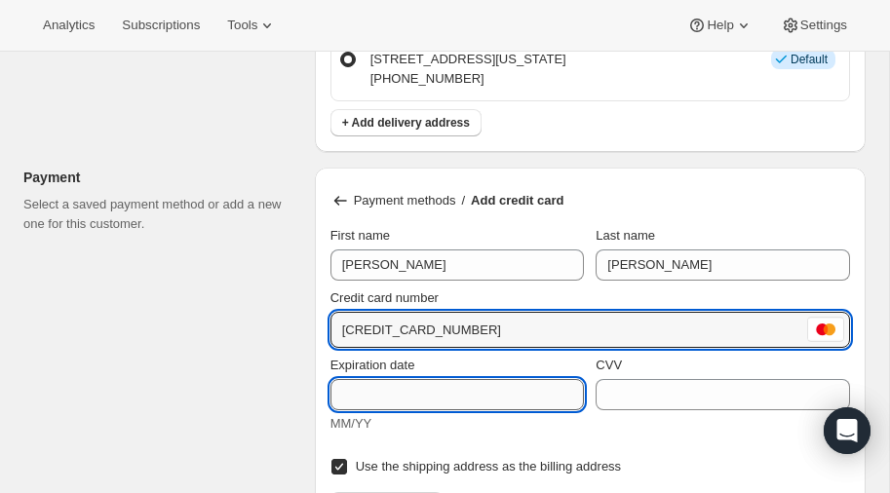
click at [413, 387] on input "Expiration date" at bounding box center [458, 394] width 255 height 31
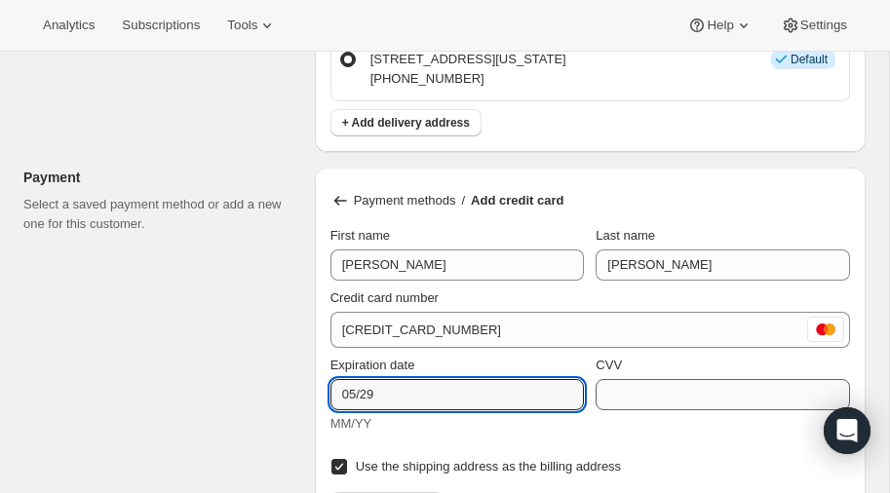
type input "05/29"
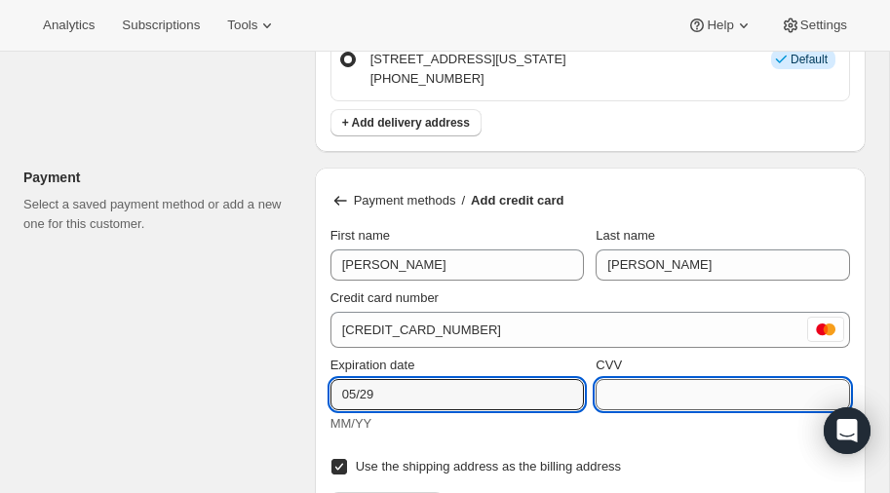
click at [662, 391] on input "CVV" at bounding box center [723, 394] width 255 height 31
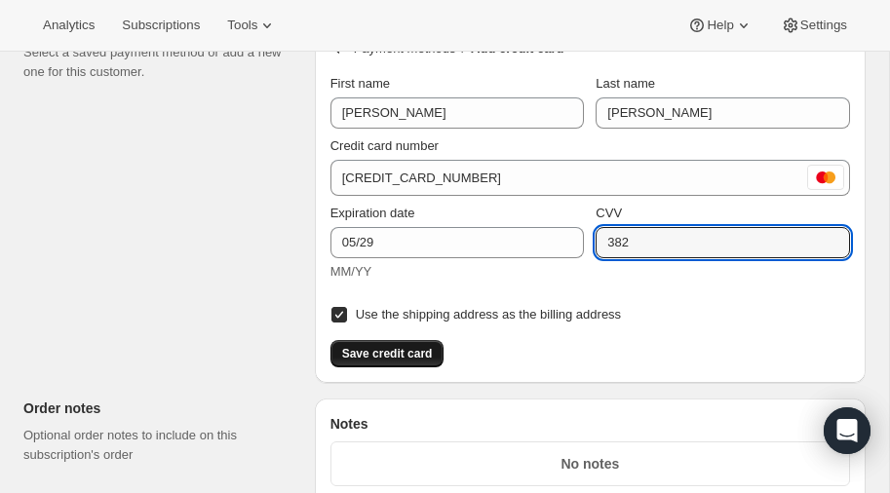
scroll to position [1390, 0]
type input "382"
click at [405, 346] on span "Save credit card" at bounding box center [387, 353] width 91 height 16
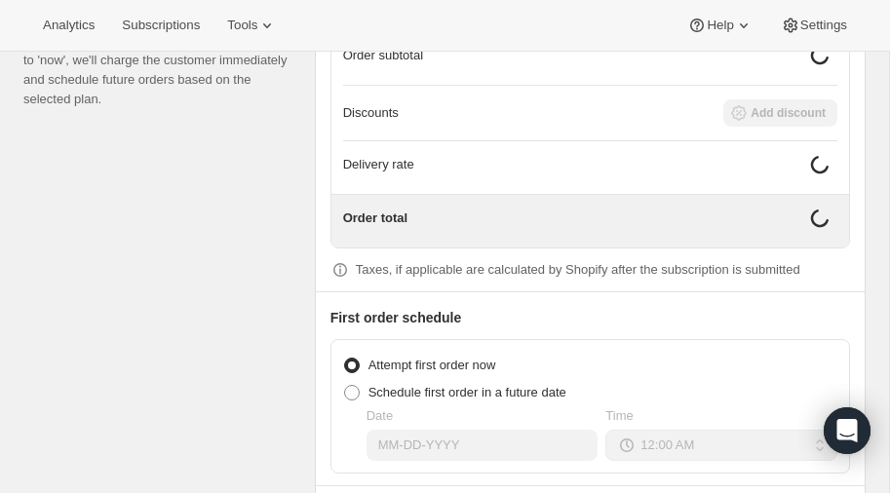
scroll to position [1841, 0]
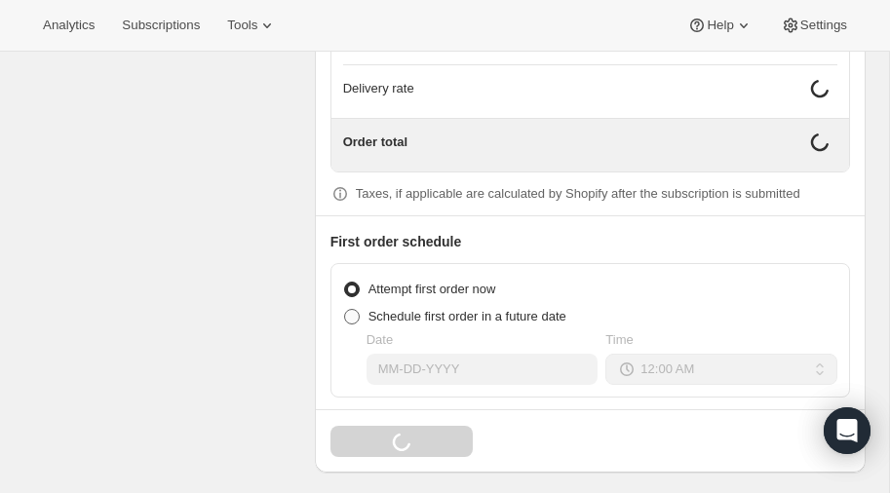
click at [355, 309] on span at bounding box center [352, 317] width 16 height 16
click at [345, 309] on input "Schedule first order in a future date" at bounding box center [344, 309] width 1 height 1
radio input "true"
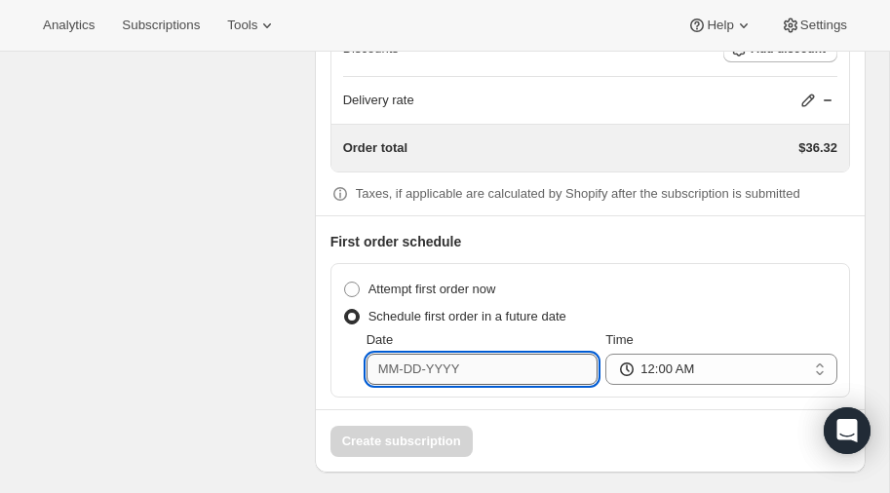
click at [466, 361] on input "Date" at bounding box center [483, 369] width 232 height 31
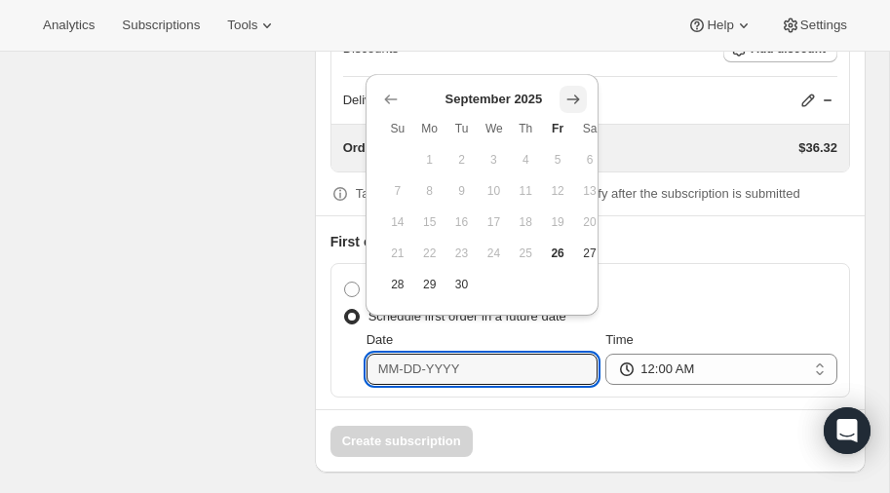
click at [575, 98] on icon "Show next month, October 2025" at bounding box center [574, 100] width 20 height 20
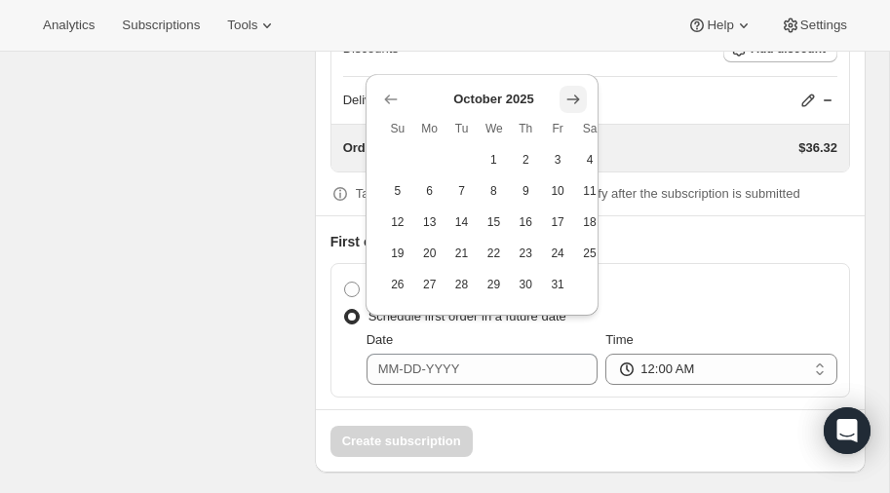
click at [575, 98] on icon "Show next month, November 2025" at bounding box center [574, 100] width 20 height 20
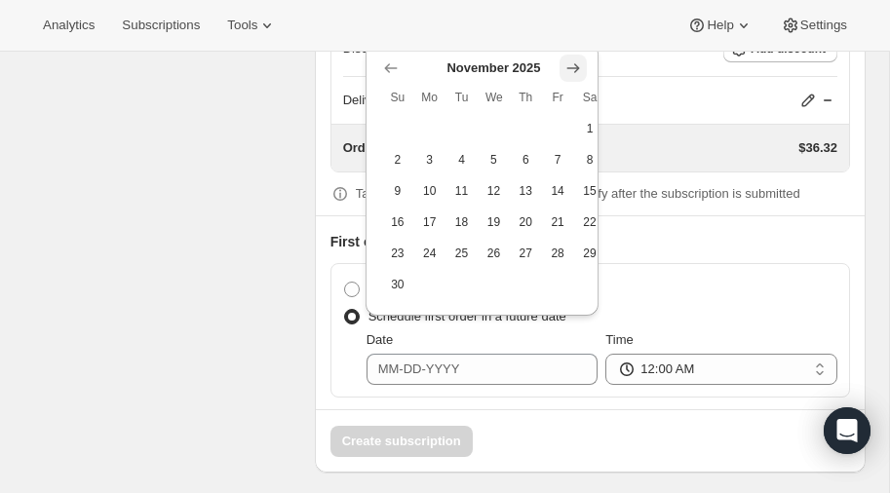
click at [580, 66] on icon "Show next month, December 2025" at bounding box center [574, 69] width 20 height 20
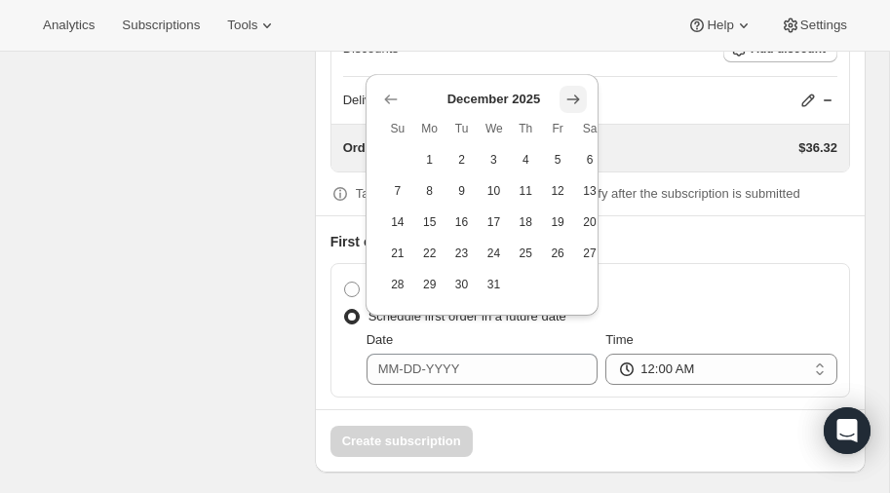
click at [575, 93] on icon "Show next month, January 2026" at bounding box center [574, 100] width 20 height 20
click at [575, 93] on icon "Show next month, February 2026" at bounding box center [574, 100] width 20 height 20
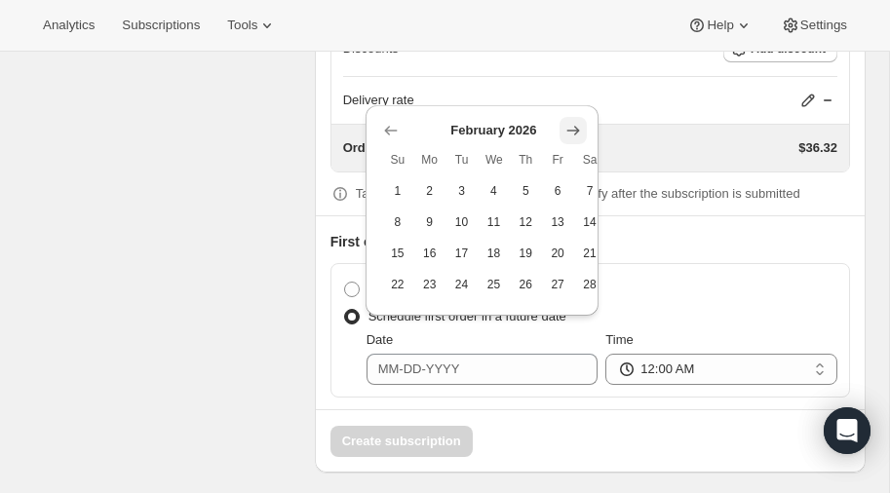
click at [567, 127] on icon "Show next month, March 2026" at bounding box center [574, 131] width 20 height 20
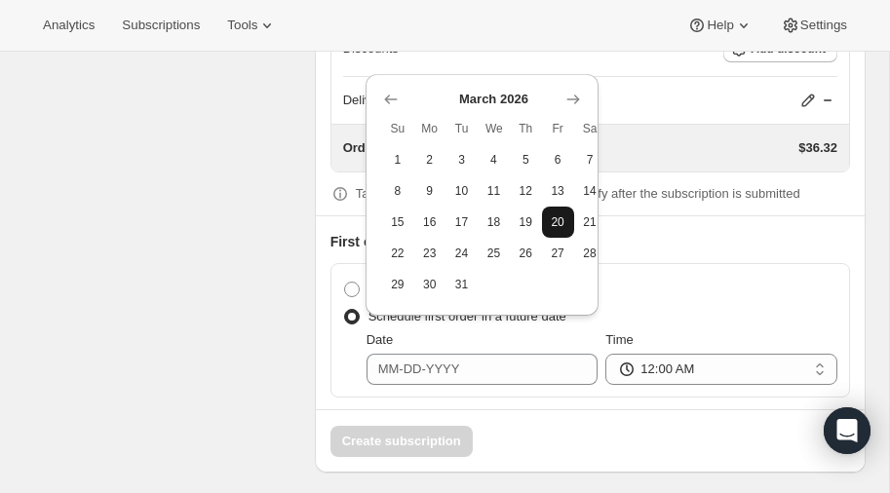
click at [559, 218] on span "20" at bounding box center [558, 223] width 17 height 16
type input "03-20-2026"
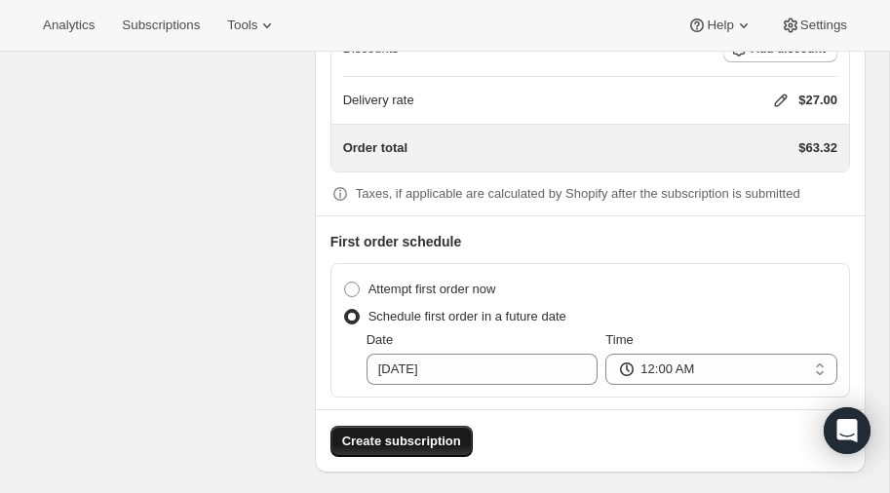
click at [376, 432] on span "Create subscription" at bounding box center [401, 442] width 119 height 20
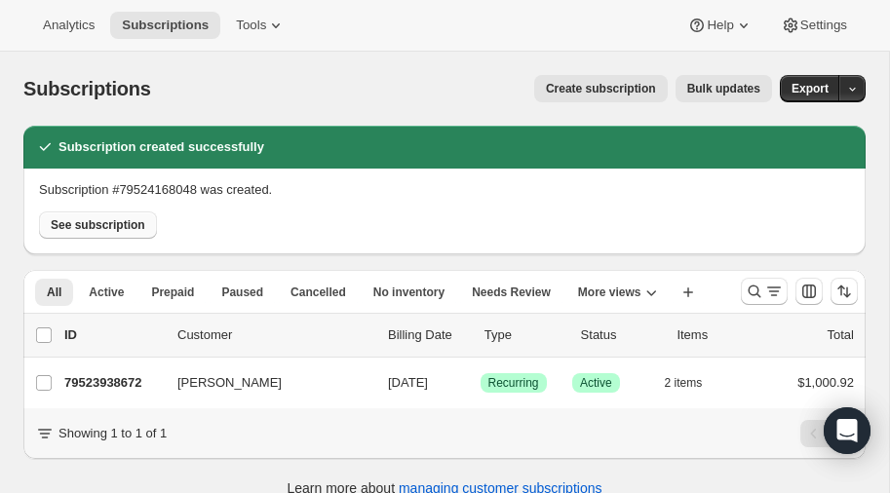
click at [99, 222] on span "See subscription" at bounding box center [98, 225] width 95 height 16
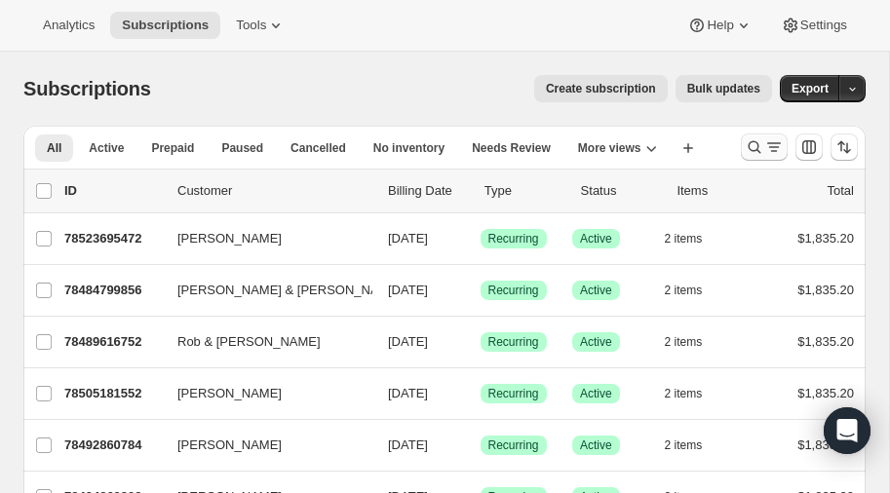
click at [756, 149] on icon "Search and filter results" at bounding box center [755, 148] width 20 height 20
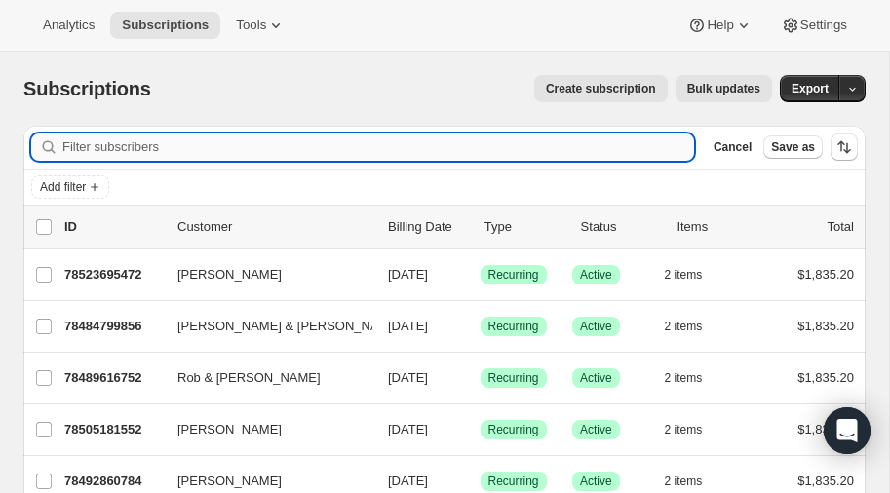
click at [168, 145] on input "Filter subscribers" at bounding box center [378, 147] width 632 height 27
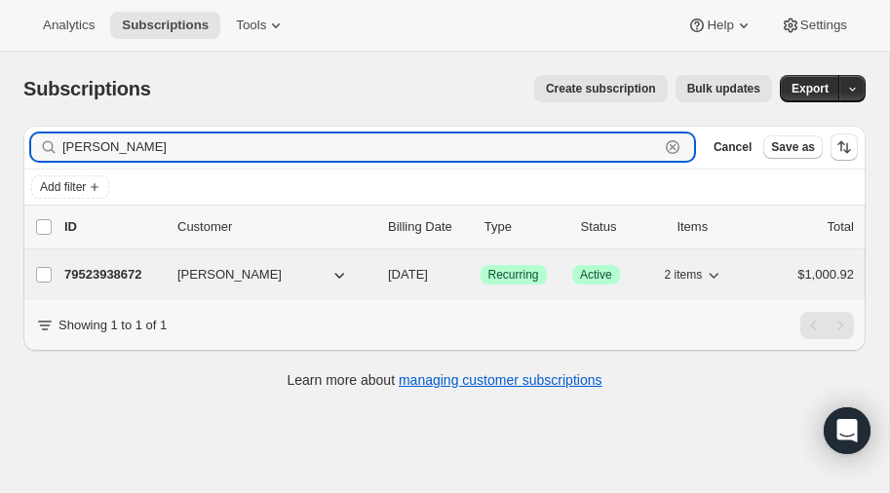
type input "chakos"
click at [99, 271] on p "79523938672" at bounding box center [113, 275] width 98 height 20
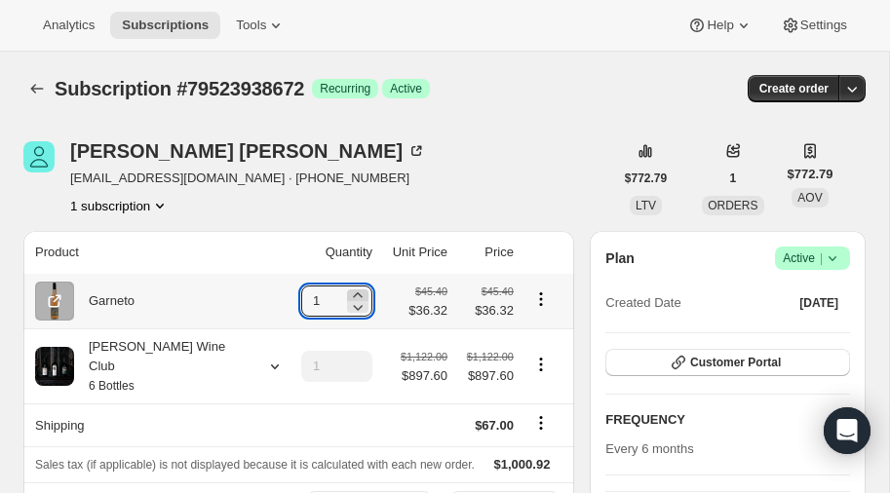
click at [348, 292] on icon at bounding box center [358, 296] width 20 height 20
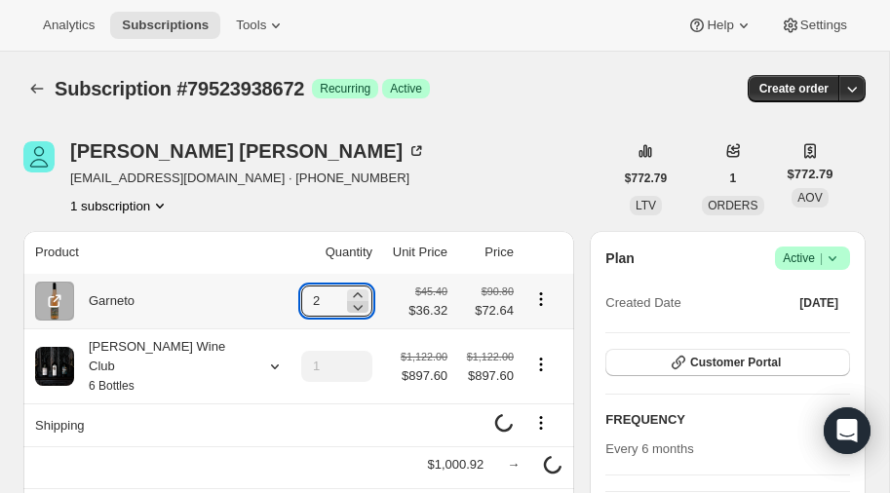
click at [354, 306] on icon at bounding box center [359, 308] width 10 height 6
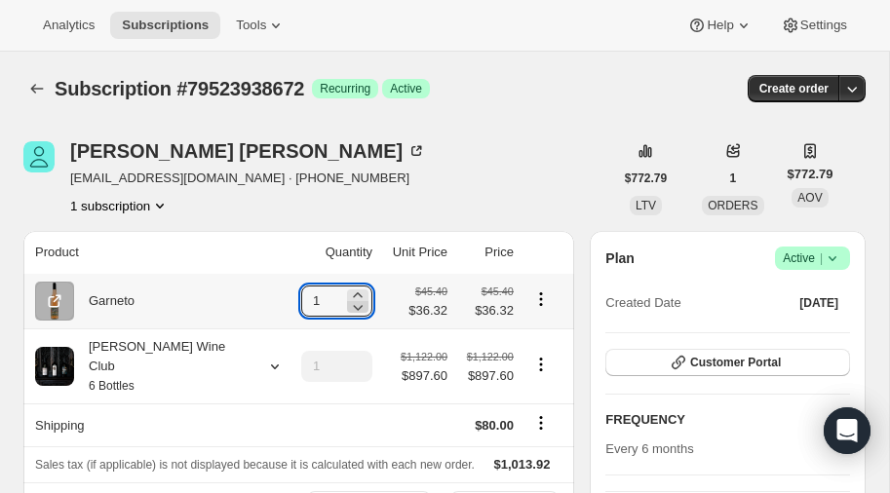
click at [354, 306] on icon at bounding box center [359, 308] width 10 height 6
type input "0"
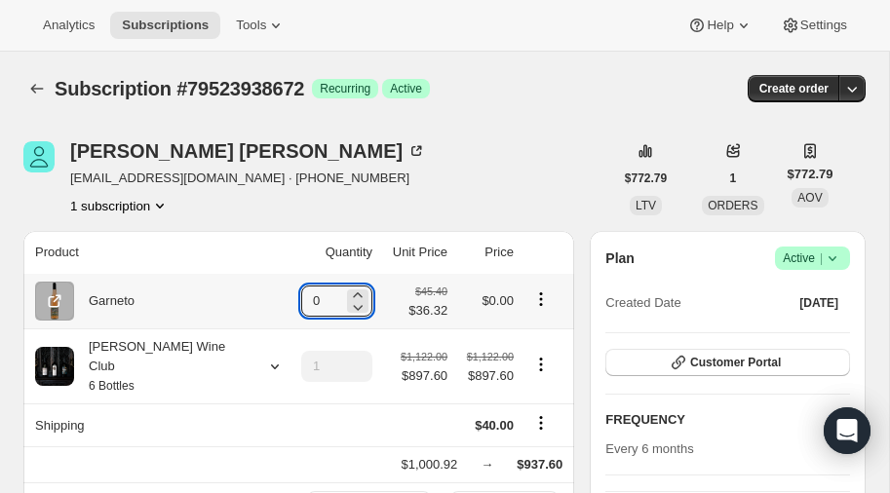
click at [539, 294] on icon "Product actions" at bounding box center [540, 294] width 3 height 3
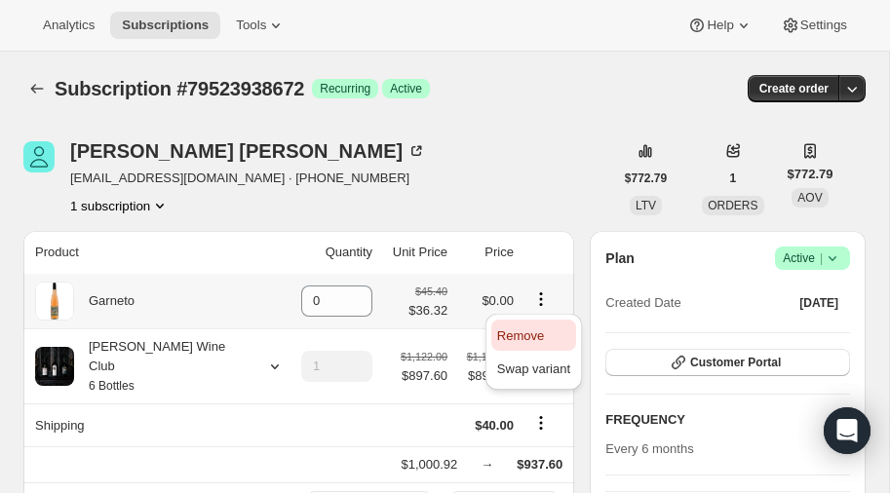
click at [521, 329] on span "Remove" at bounding box center [520, 336] width 47 height 15
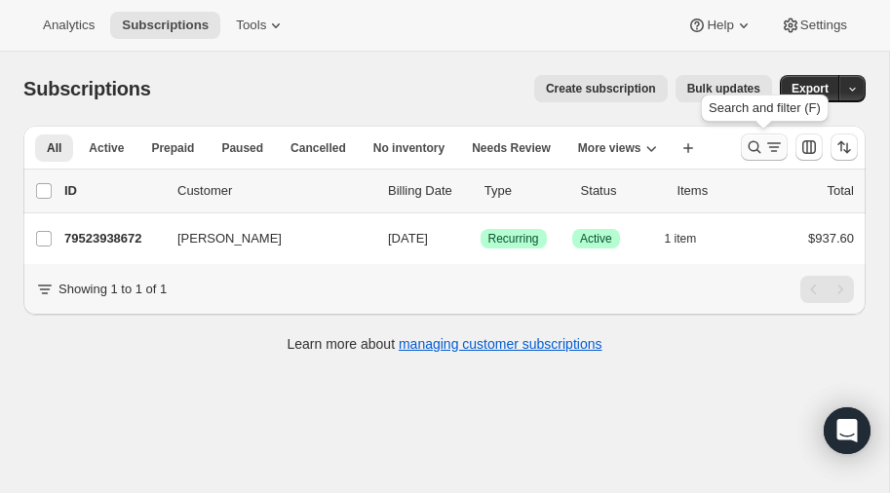
click at [753, 145] on icon "Search and filter results" at bounding box center [755, 148] width 20 height 20
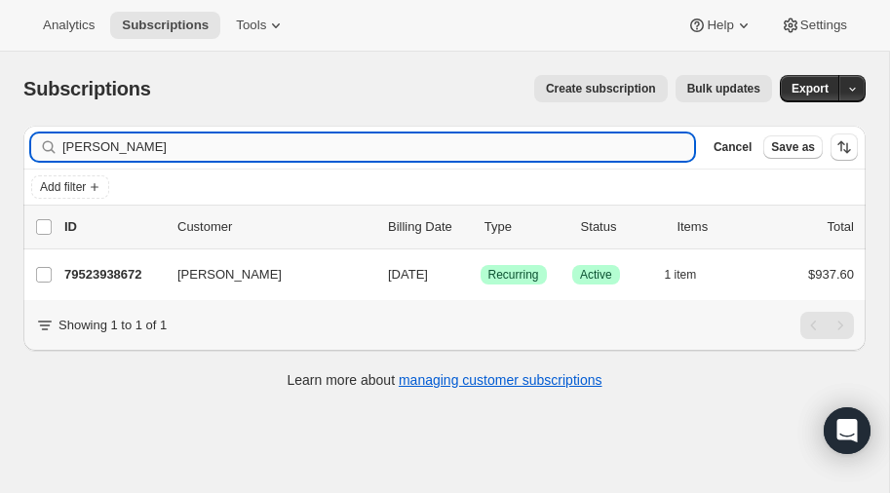
click at [238, 153] on input "chakos" at bounding box center [378, 147] width 632 height 27
type input "c"
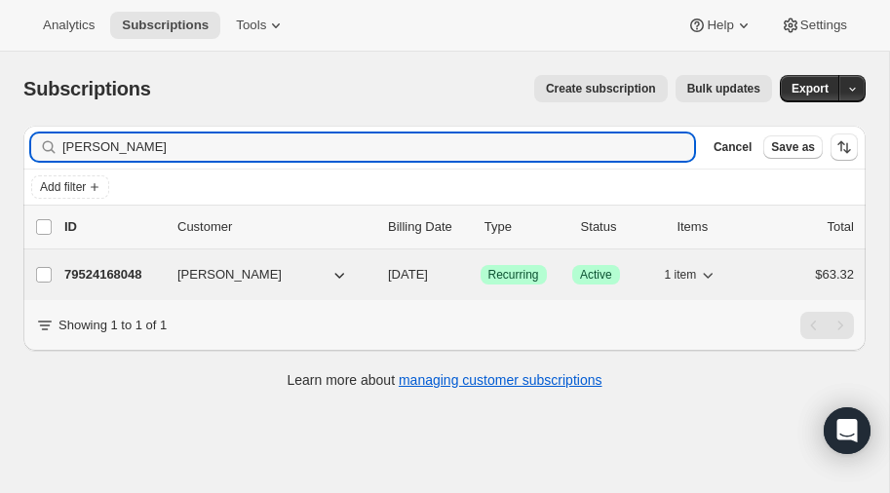
type input "rasmussen"
click at [129, 267] on p "79524168048" at bounding box center [113, 275] width 98 height 20
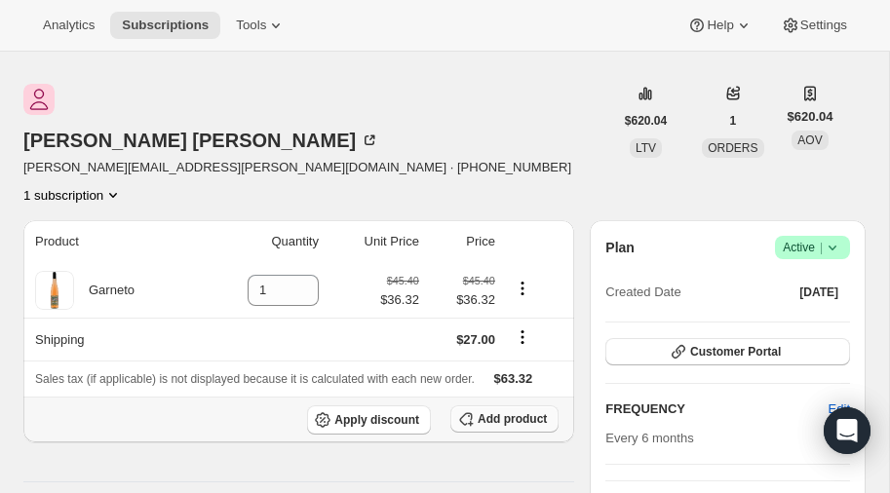
scroll to position [60, 0]
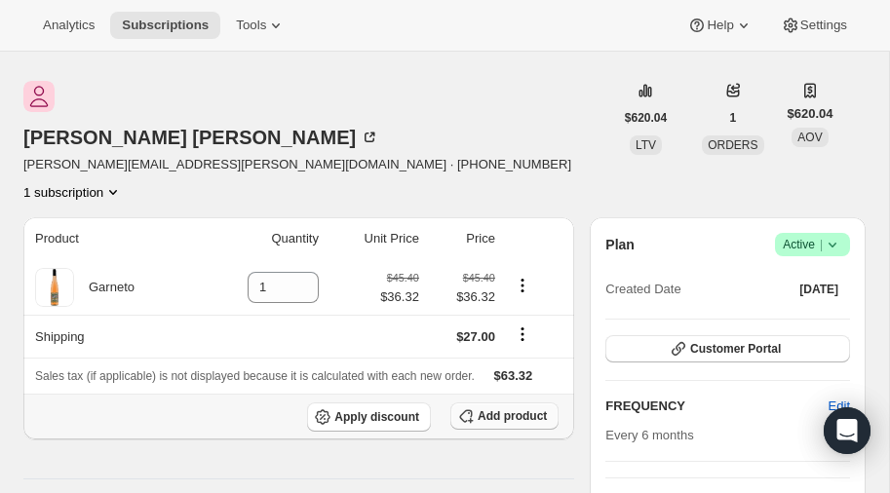
click at [495, 409] on span "Add product" at bounding box center [512, 417] width 69 height 16
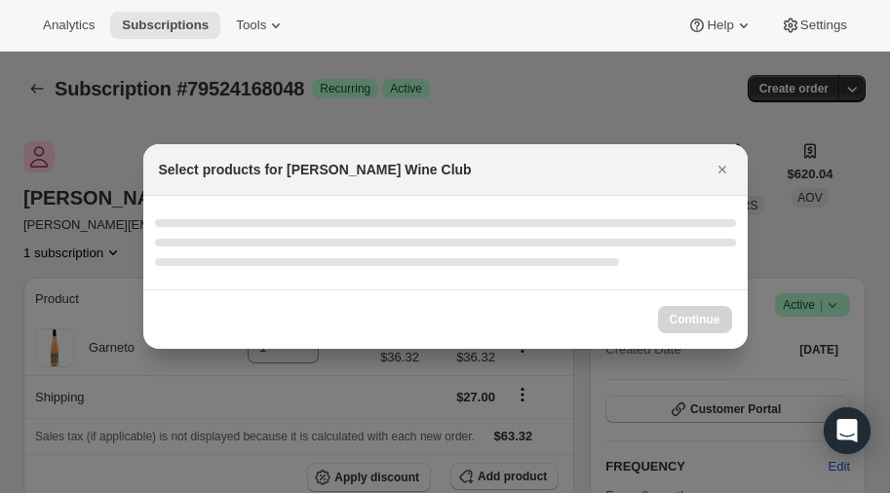
scroll to position [0, 0]
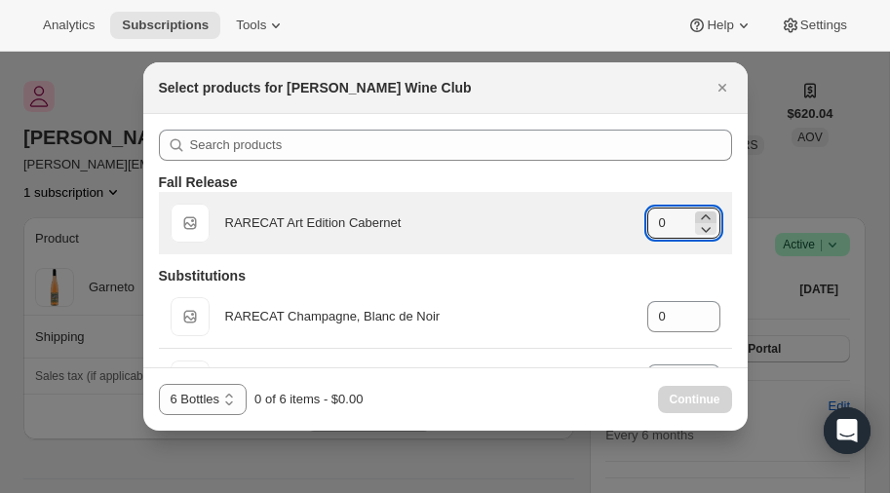
click at [707, 217] on icon ":rob:" at bounding box center [705, 217] width 9 height 5
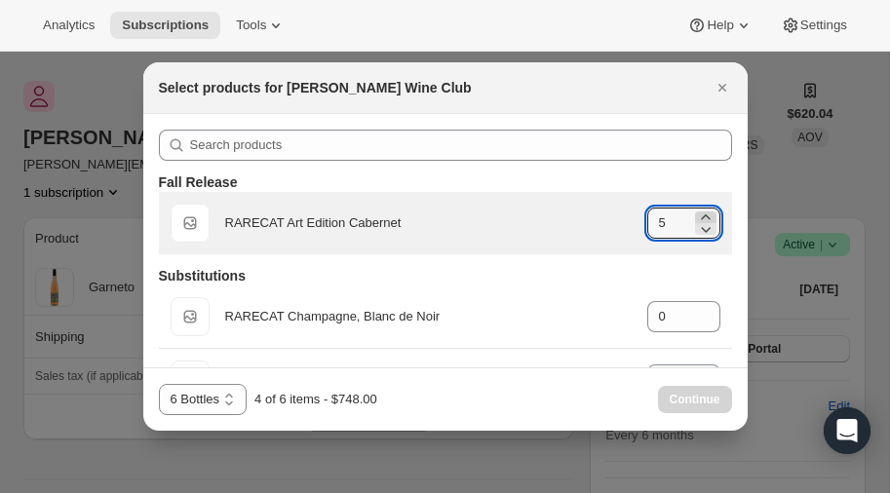
click at [707, 217] on icon ":rob:" at bounding box center [705, 217] width 9 height 5
type input "6"
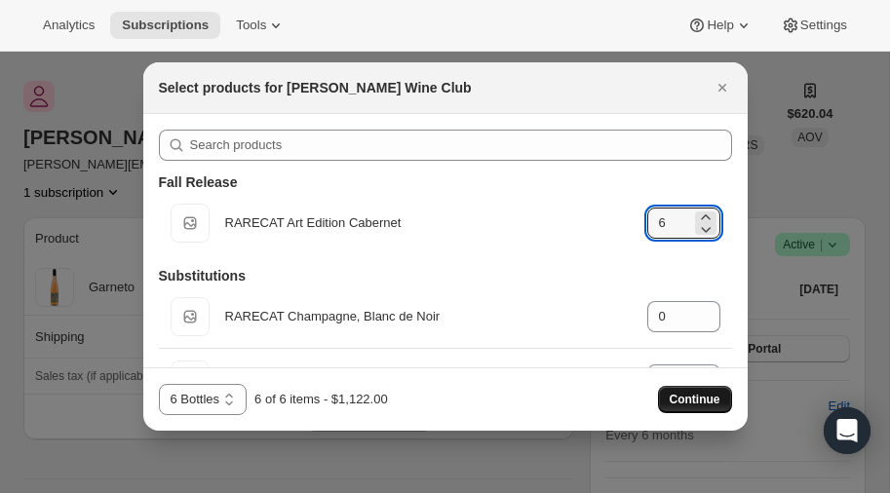
click at [686, 400] on span "Continue" at bounding box center [695, 400] width 51 height 16
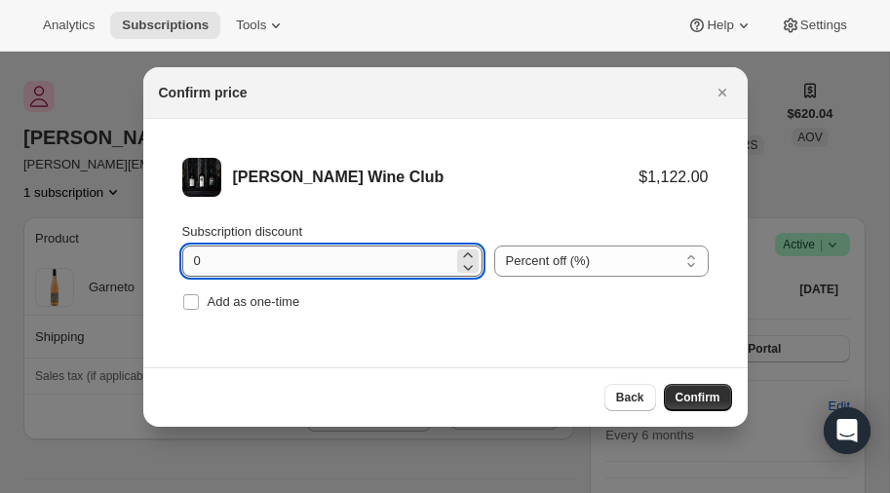
click at [303, 250] on input "0" at bounding box center [317, 261] width 271 height 31
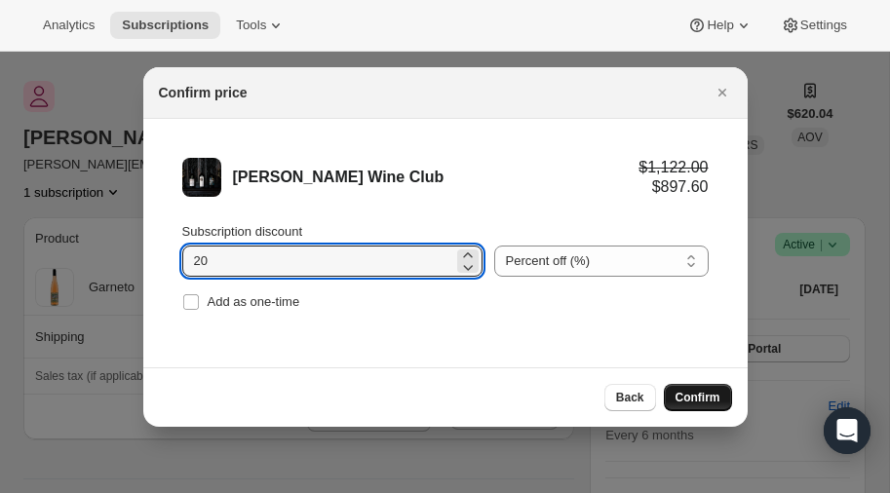
type input "20"
click at [698, 398] on span "Confirm" at bounding box center [698, 398] width 45 height 16
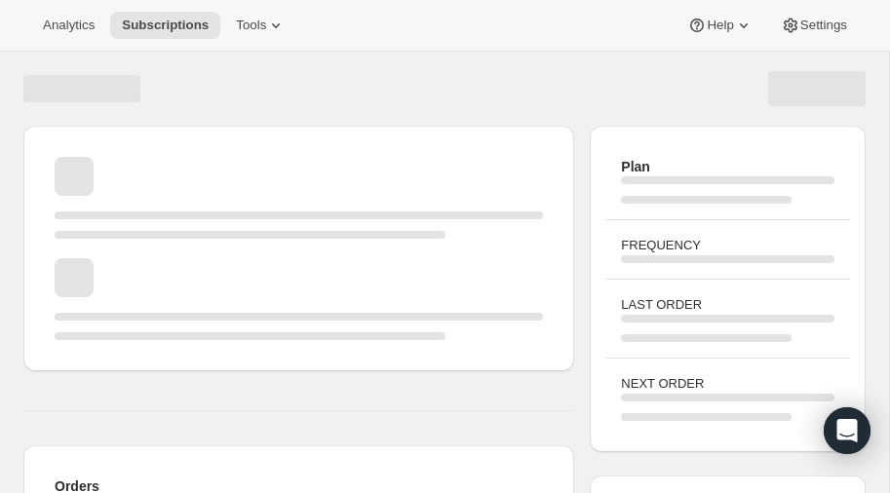
scroll to position [60, 0]
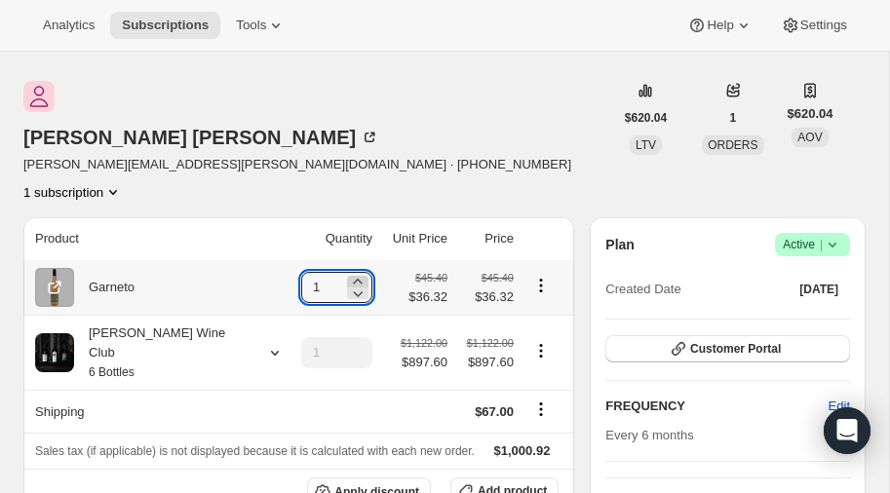
click at [353, 279] on icon at bounding box center [357, 281] width 9 height 5
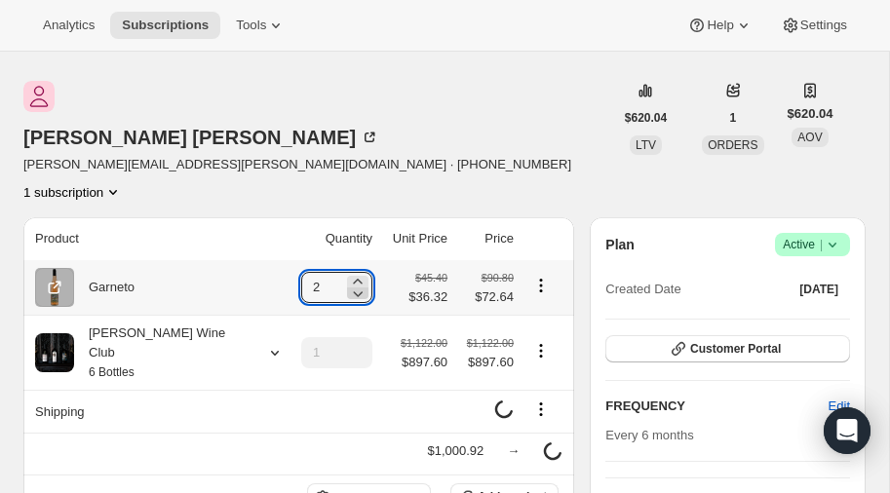
click at [348, 284] on icon at bounding box center [358, 294] width 20 height 20
type input "0"
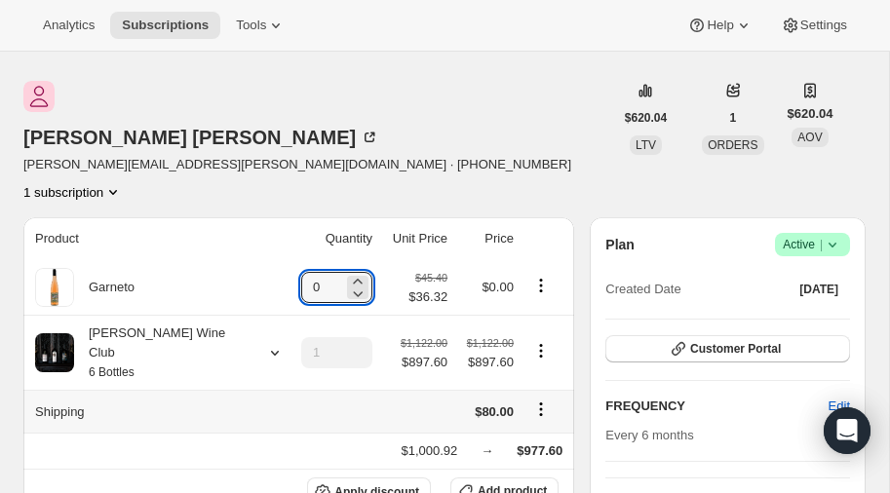
click at [532, 400] on icon "Shipping actions" at bounding box center [542, 410] width 20 height 20
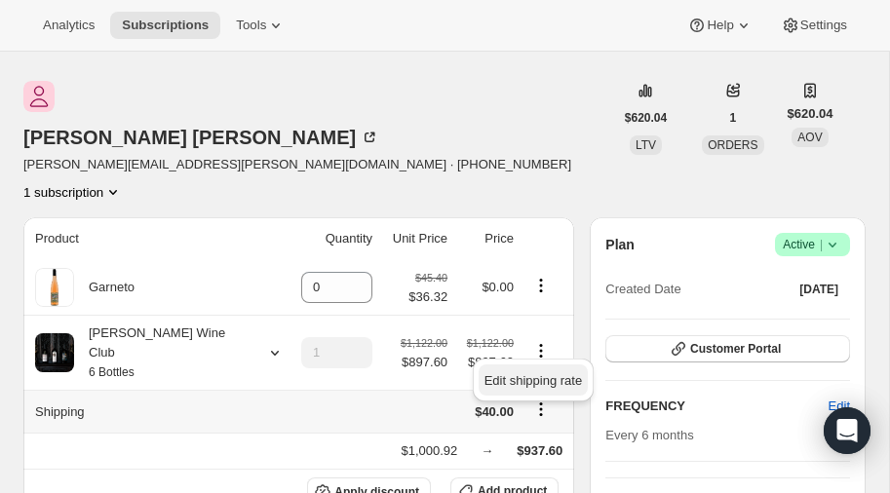
click at [512, 377] on span "Edit shipping rate" at bounding box center [534, 381] width 98 height 15
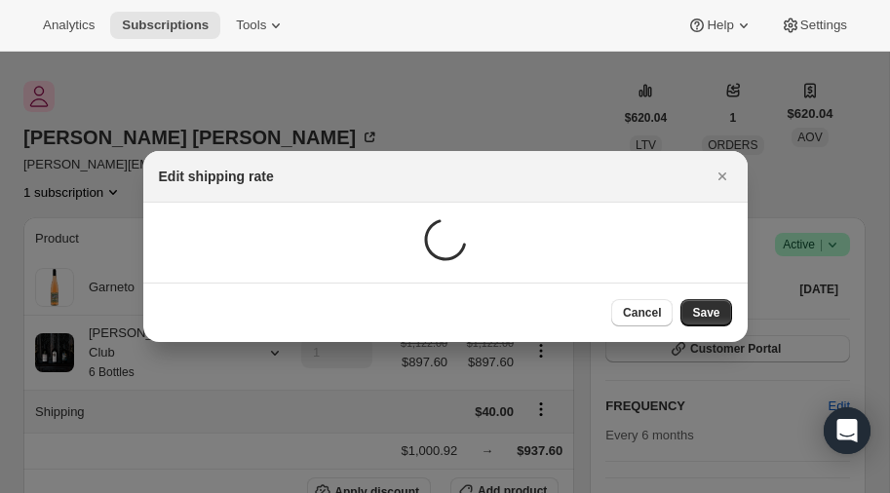
scroll to position [0, 0]
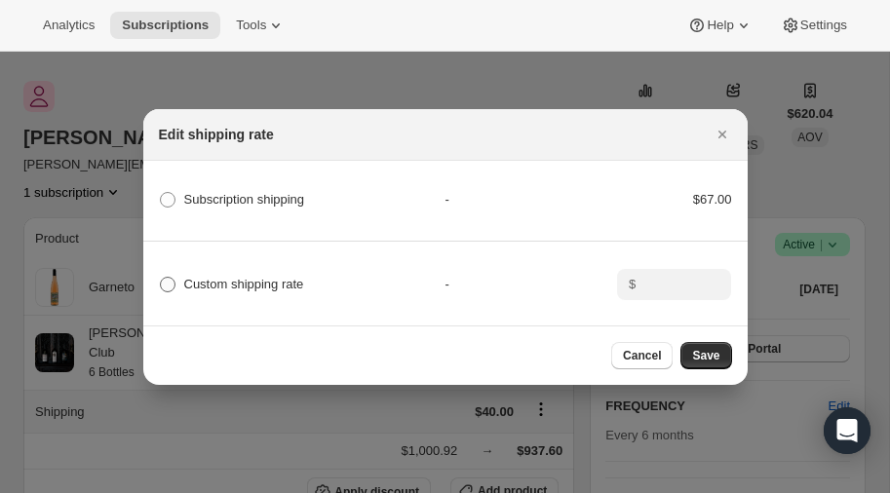
click at [171, 285] on span ":rs9:" at bounding box center [168, 285] width 16 height 16
click at [161, 278] on input "Custom shipping rate" at bounding box center [160, 277] width 1 height 1
radio input "true"
click at [690, 283] on input ":rs9:" at bounding box center [672, 284] width 60 height 31
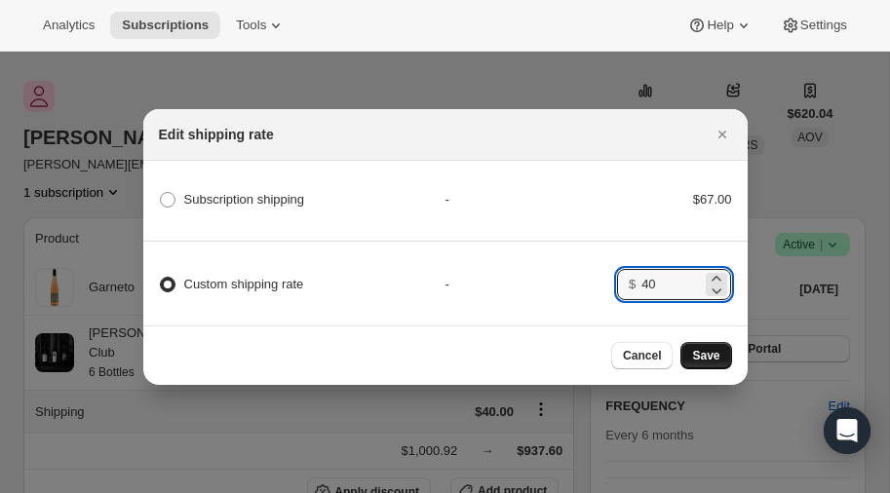
type input "40"
click at [695, 355] on span "Save" at bounding box center [705, 356] width 27 height 16
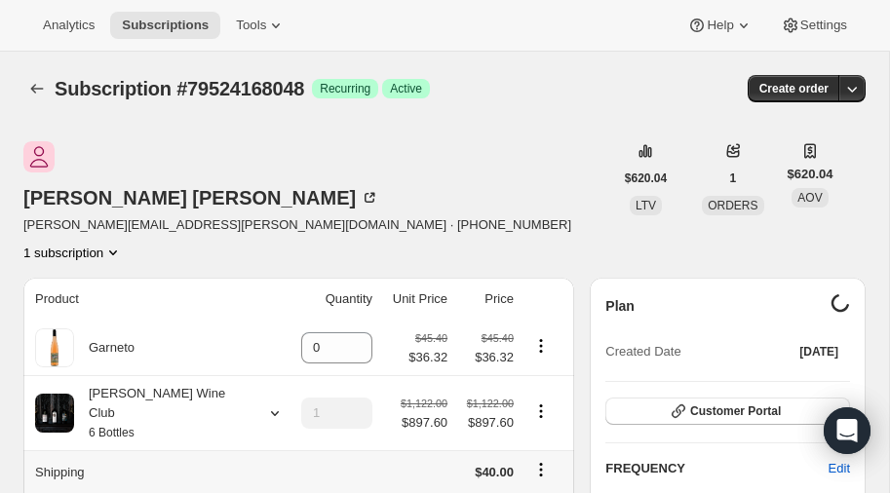
scroll to position [60, 0]
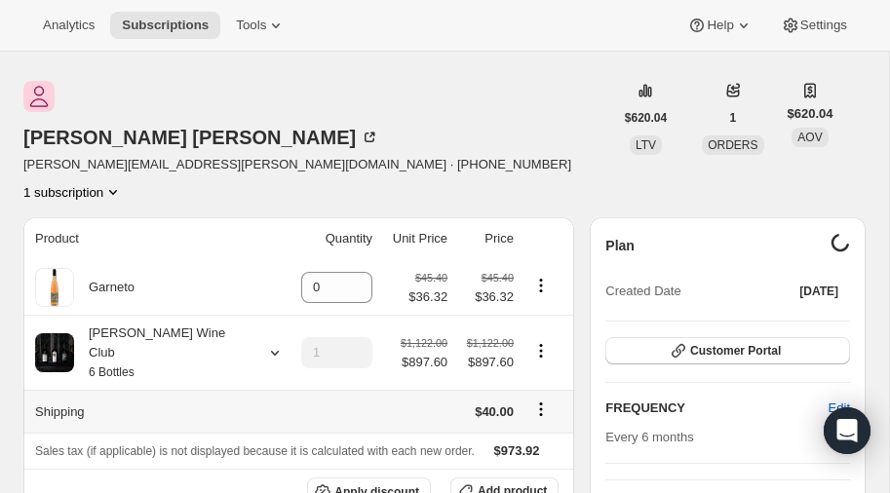
type input "1"
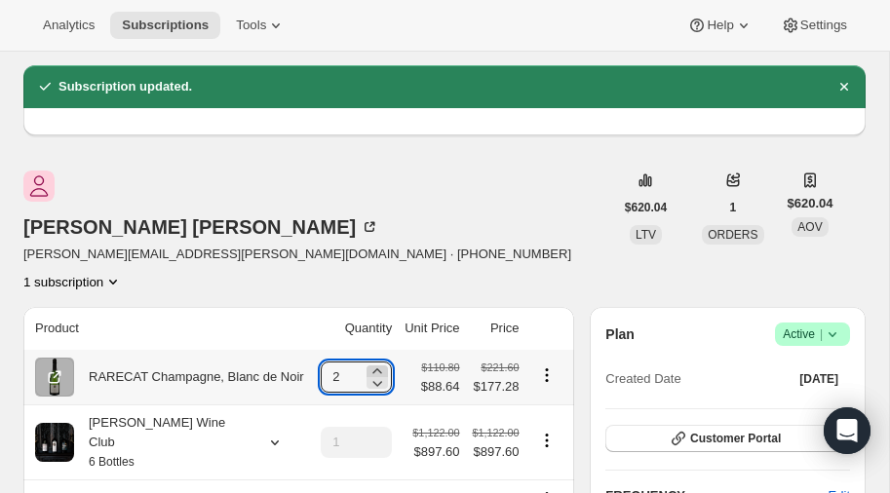
click at [379, 362] on icon at bounding box center [378, 372] width 20 height 20
click at [376, 374] on icon at bounding box center [378, 384] width 20 height 20
type input "0"
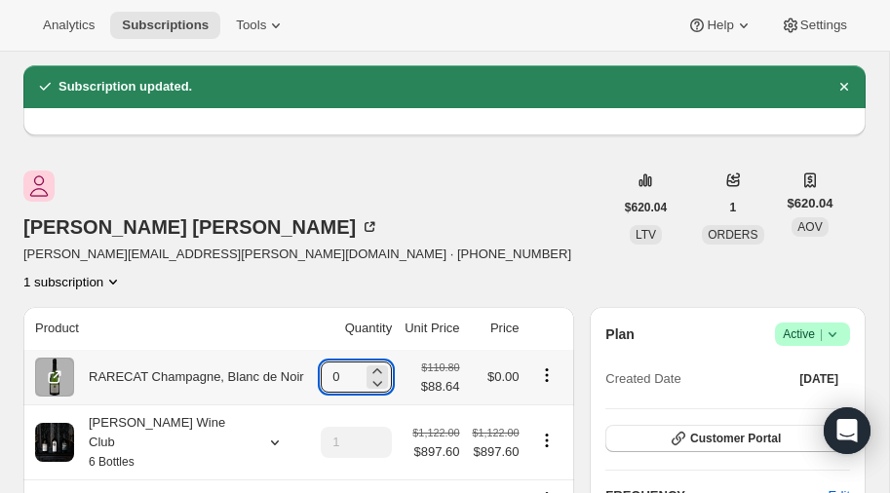
click at [545, 374] on icon "Product actions" at bounding box center [546, 375] width 3 height 3
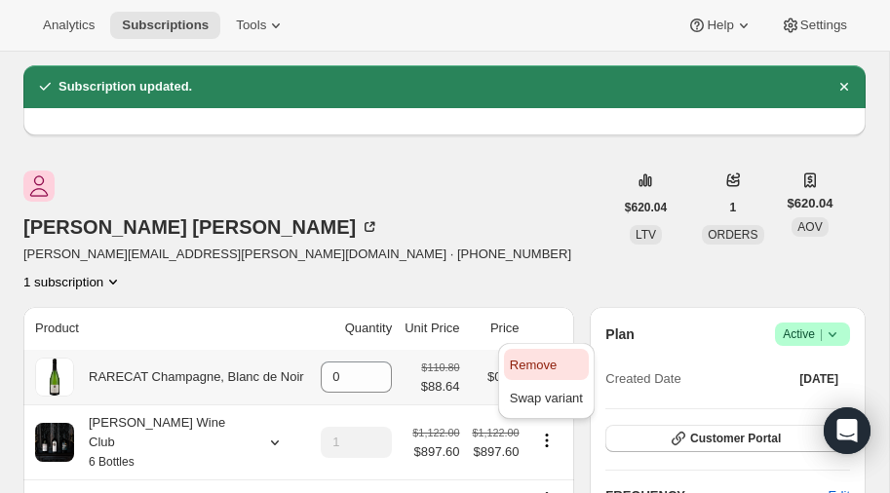
click at [533, 359] on span "Remove" at bounding box center [533, 365] width 47 height 15
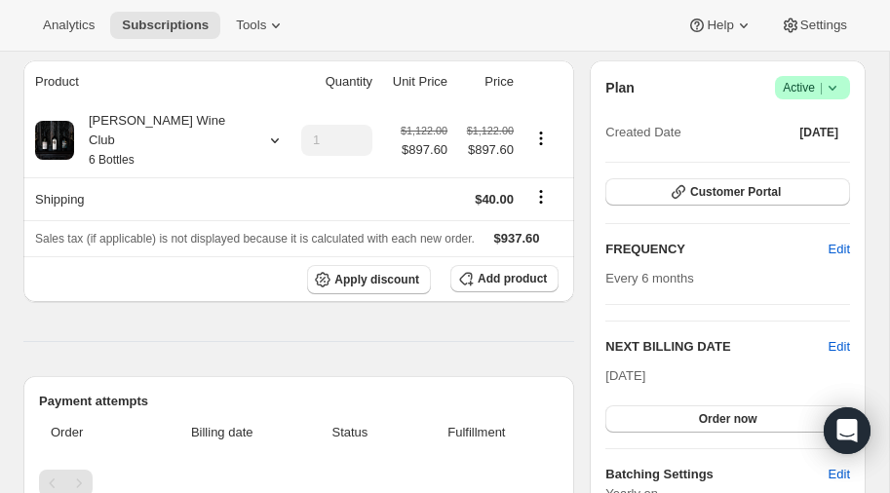
scroll to position [0, 0]
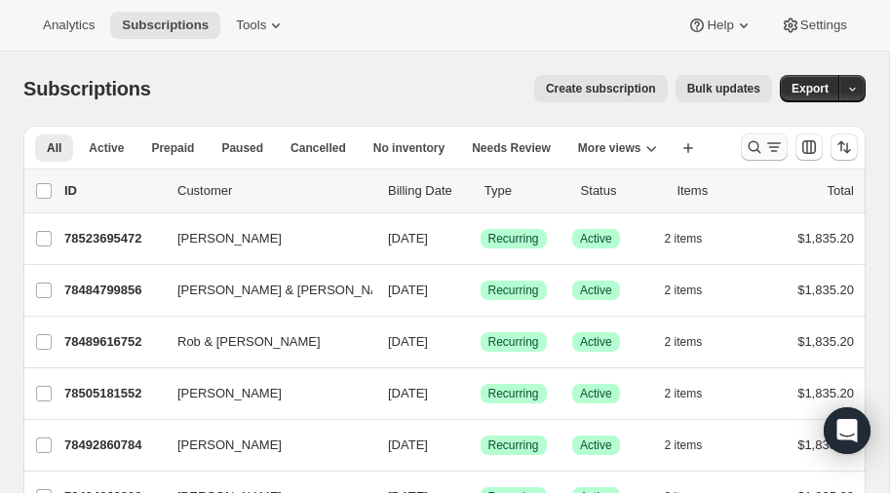
click at [759, 142] on icon "Search and filter results" at bounding box center [755, 148] width 20 height 20
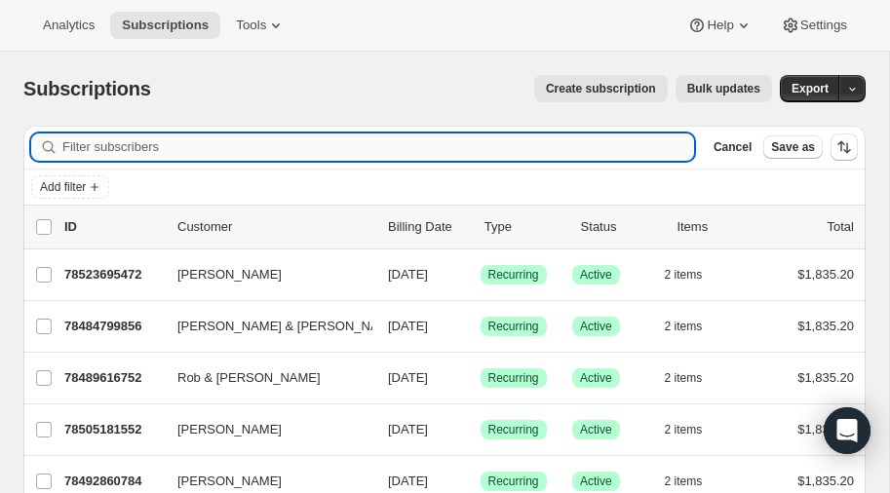
click at [183, 149] on input "Filter subscribers" at bounding box center [378, 147] width 632 height 27
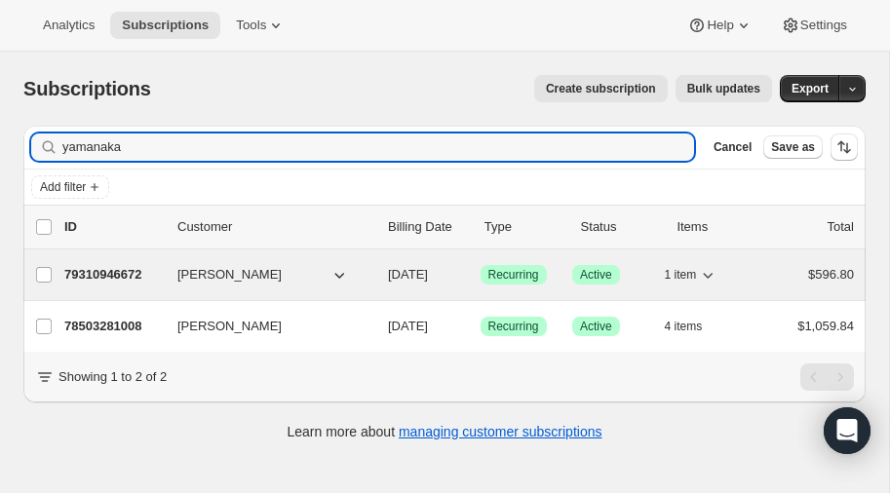
type input "yamanaka"
click at [107, 261] on div "79310946672 [PERSON_NAME] [DATE] Success Recurring Success Active 1 item $596.80" at bounding box center [459, 274] width 790 height 27
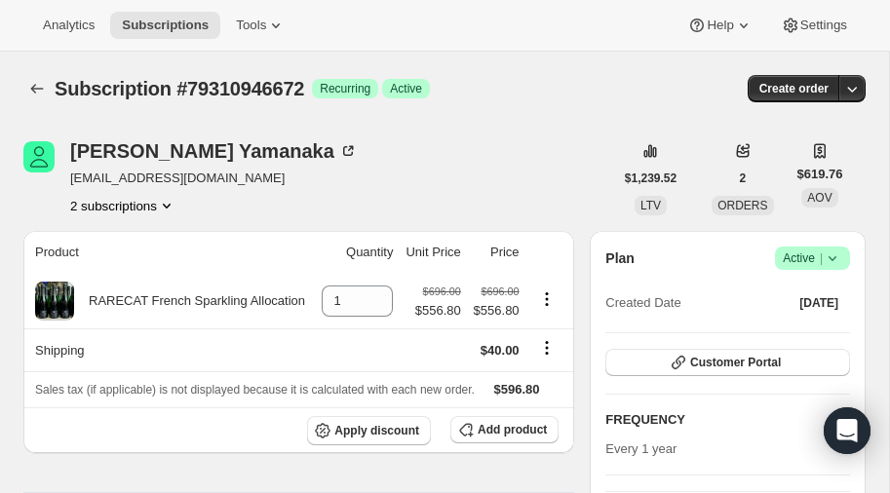
click at [174, 200] on icon "Product actions" at bounding box center [167, 206] width 20 height 20
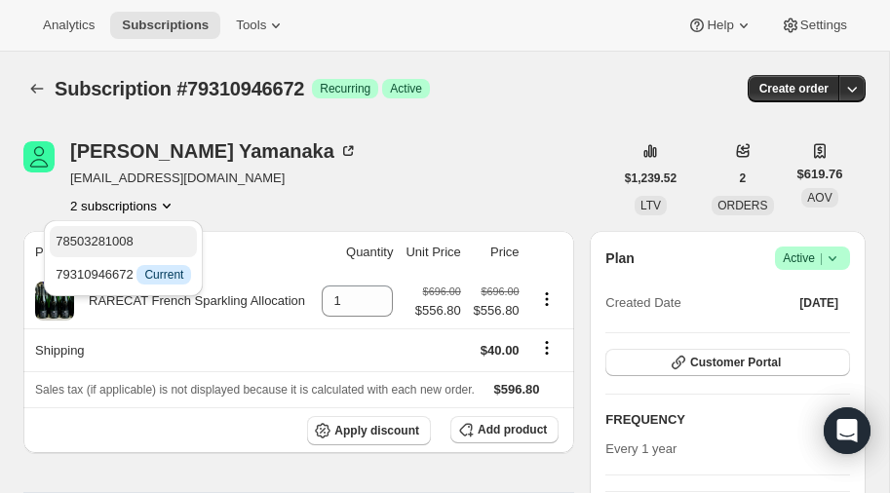
click at [115, 234] on span "78503281008" at bounding box center [95, 241] width 78 height 15
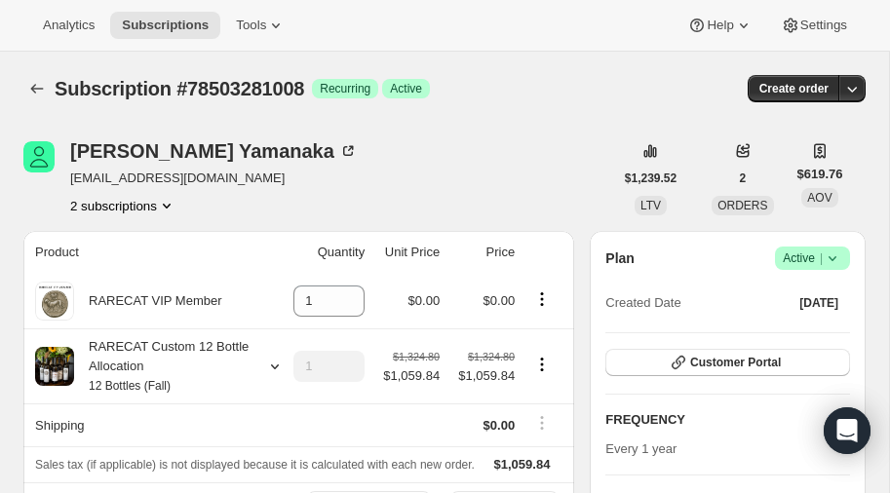
click at [169, 205] on icon "Product actions" at bounding box center [167, 206] width 20 height 20
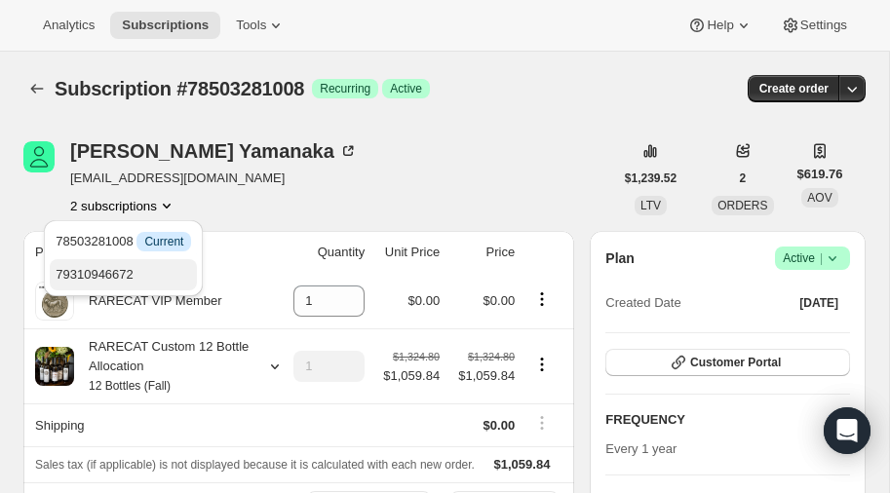
click at [132, 274] on span "79310946672" at bounding box center [95, 274] width 78 height 15
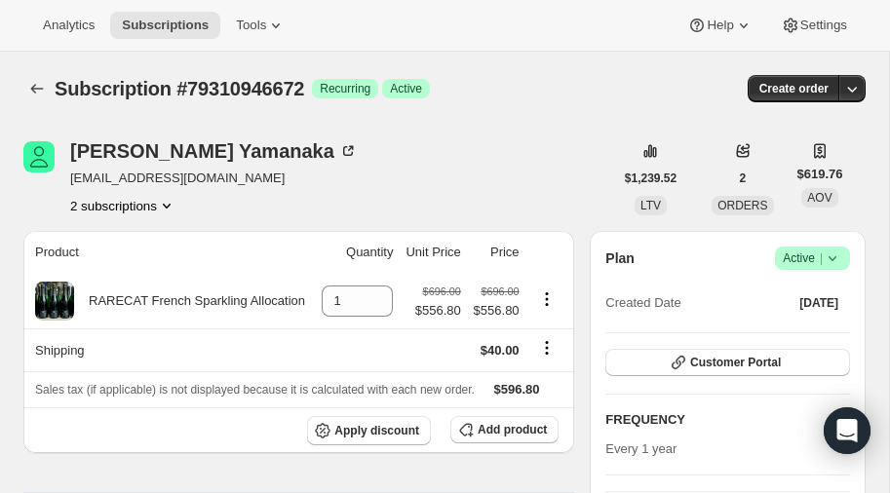
click at [172, 203] on icon "Product actions" at bounding box center [167, 206] width 20 height 20
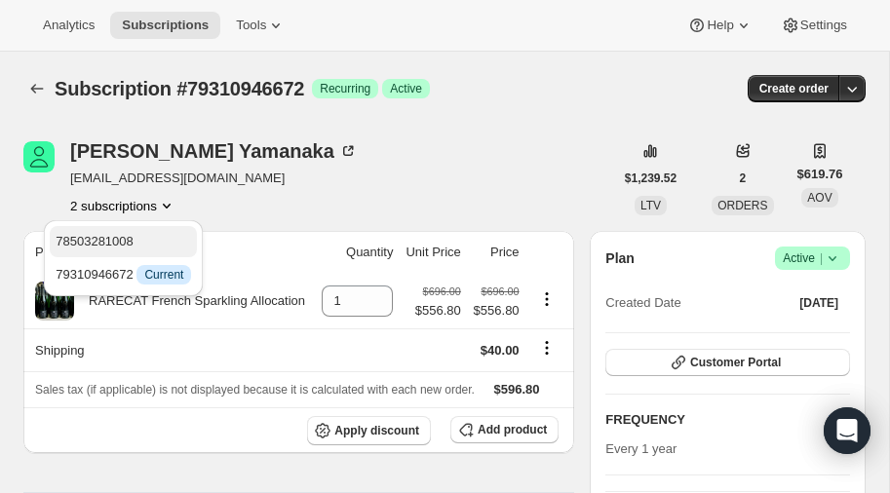
click at [126, 240] on span "78503281008" at bounding box center [95, 241] width 78 height 15
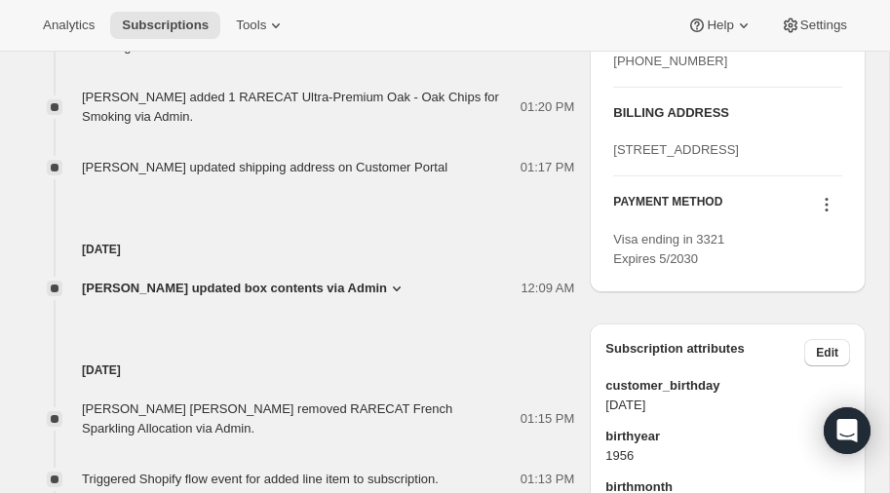
scroll to position [1004, 0]
